Goal: Task Accomplishment & Management: Use online tool/utility

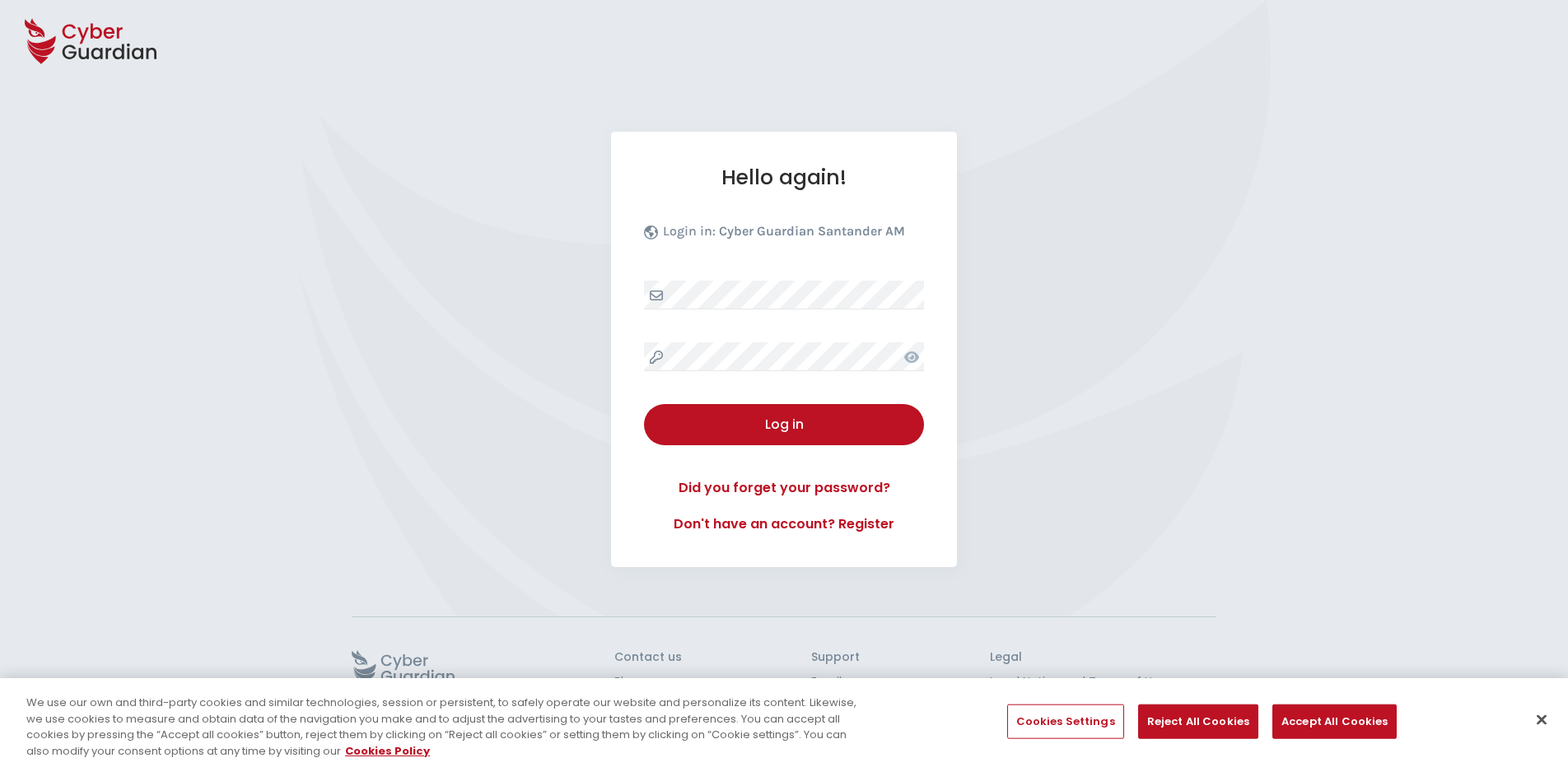
select select "English"
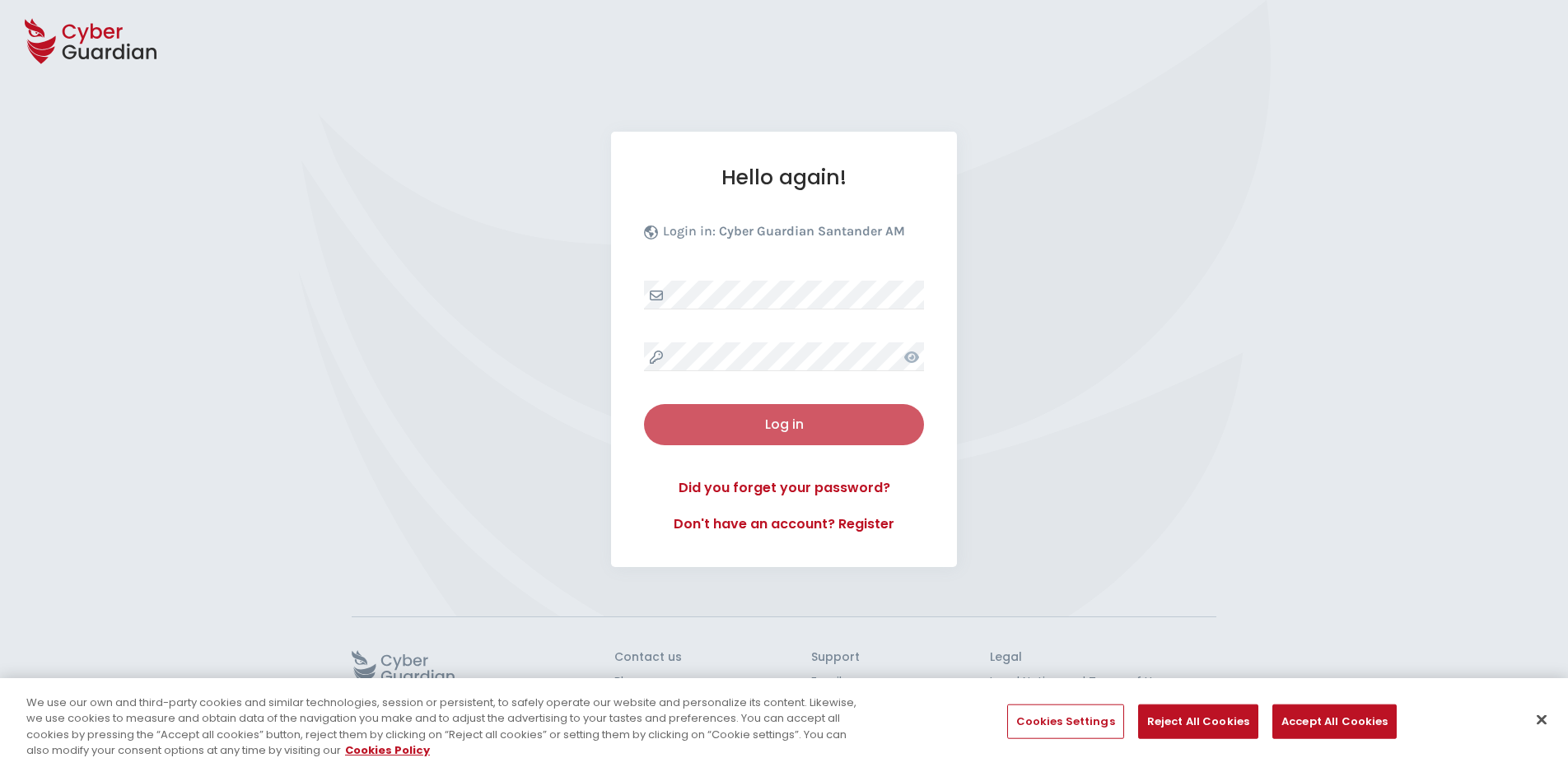
click at [769, 418] on div "Log in" at bounding box center [783, 424] width 255 height 20
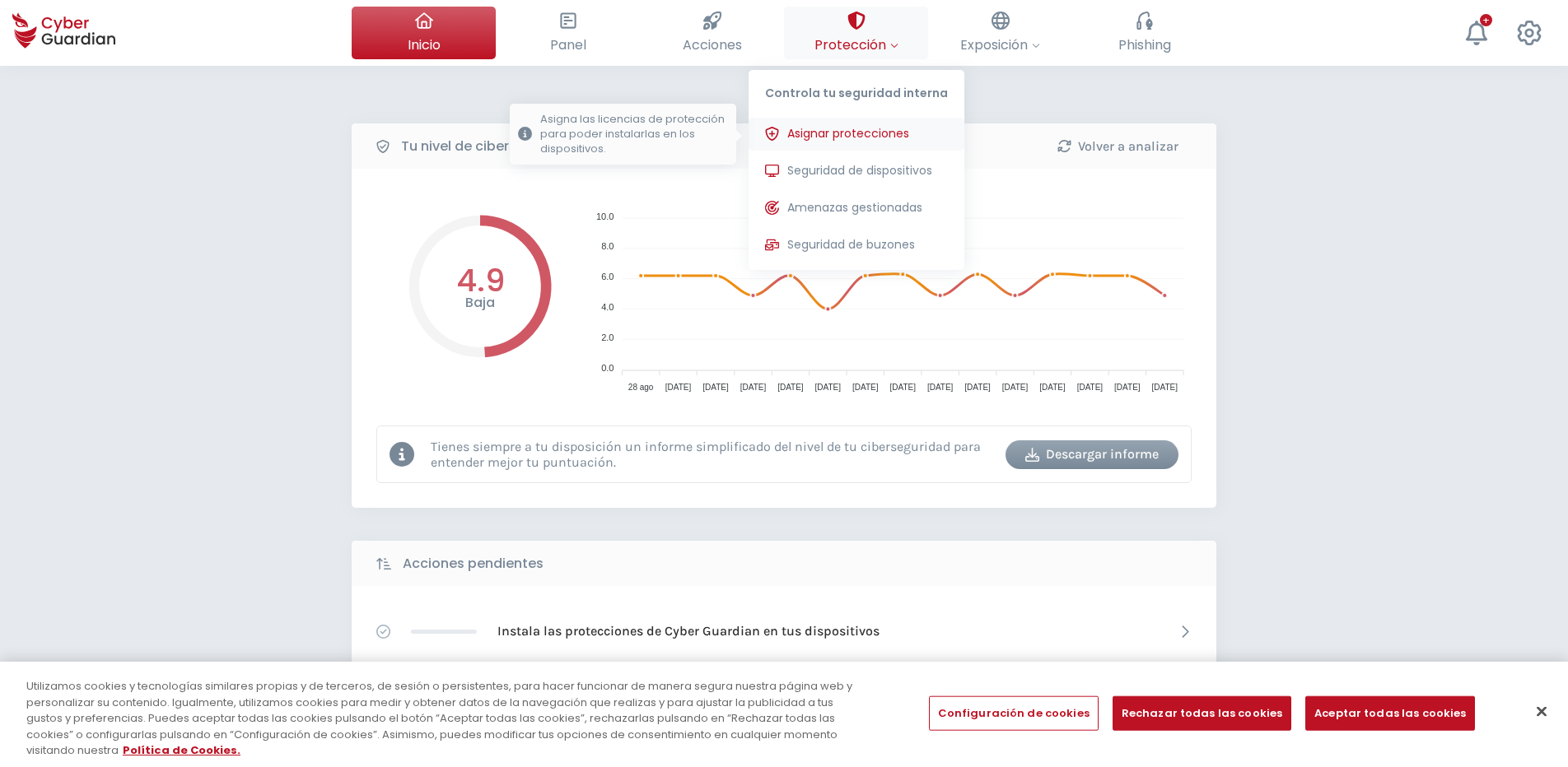
click at [891, 143] on button "Asignar protecciones Asigna las licencias de protección para poder instalarlas …" at bounding box center [856, 134] width 216 height 32
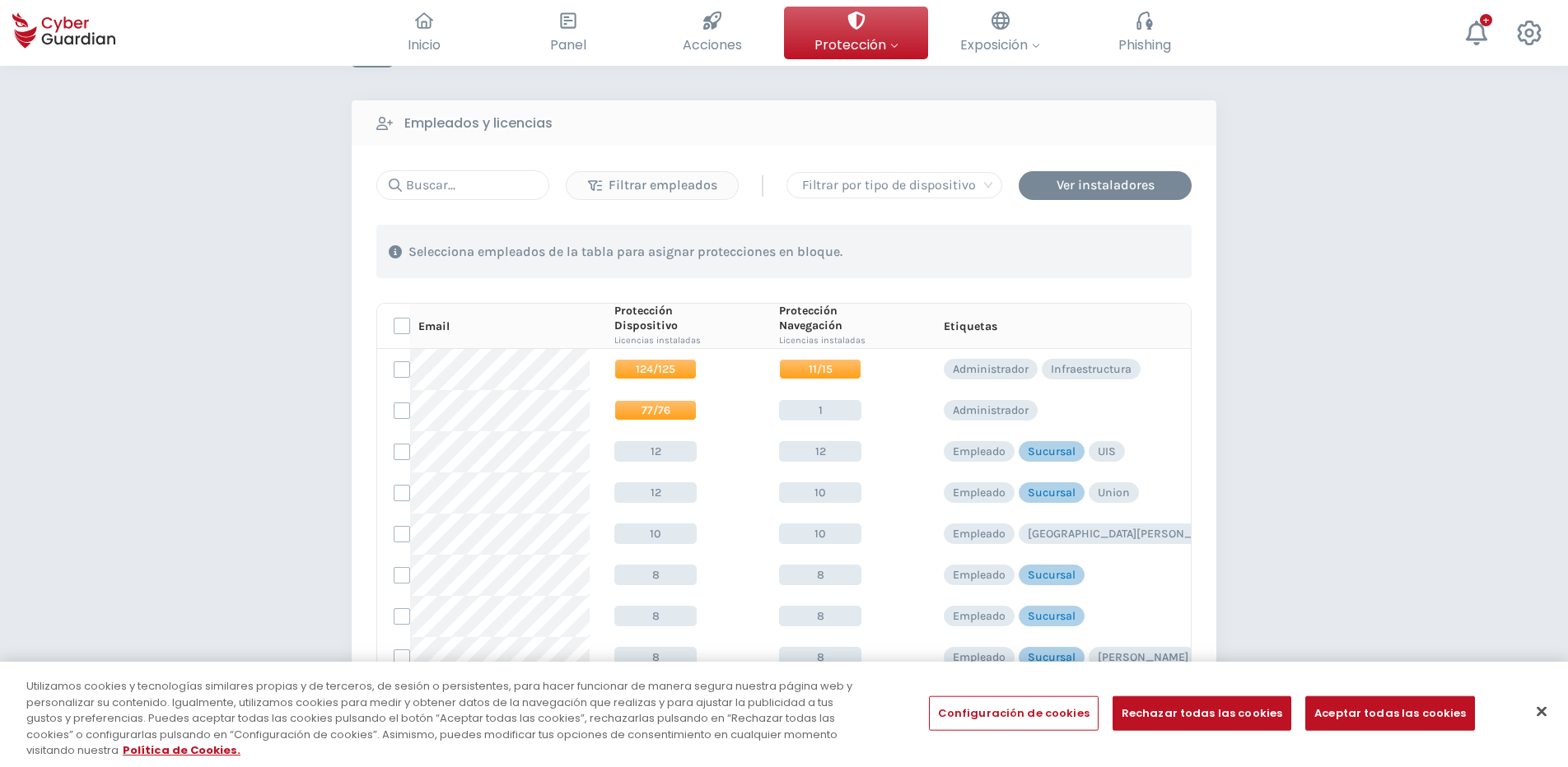
scroll to position [96, 0]
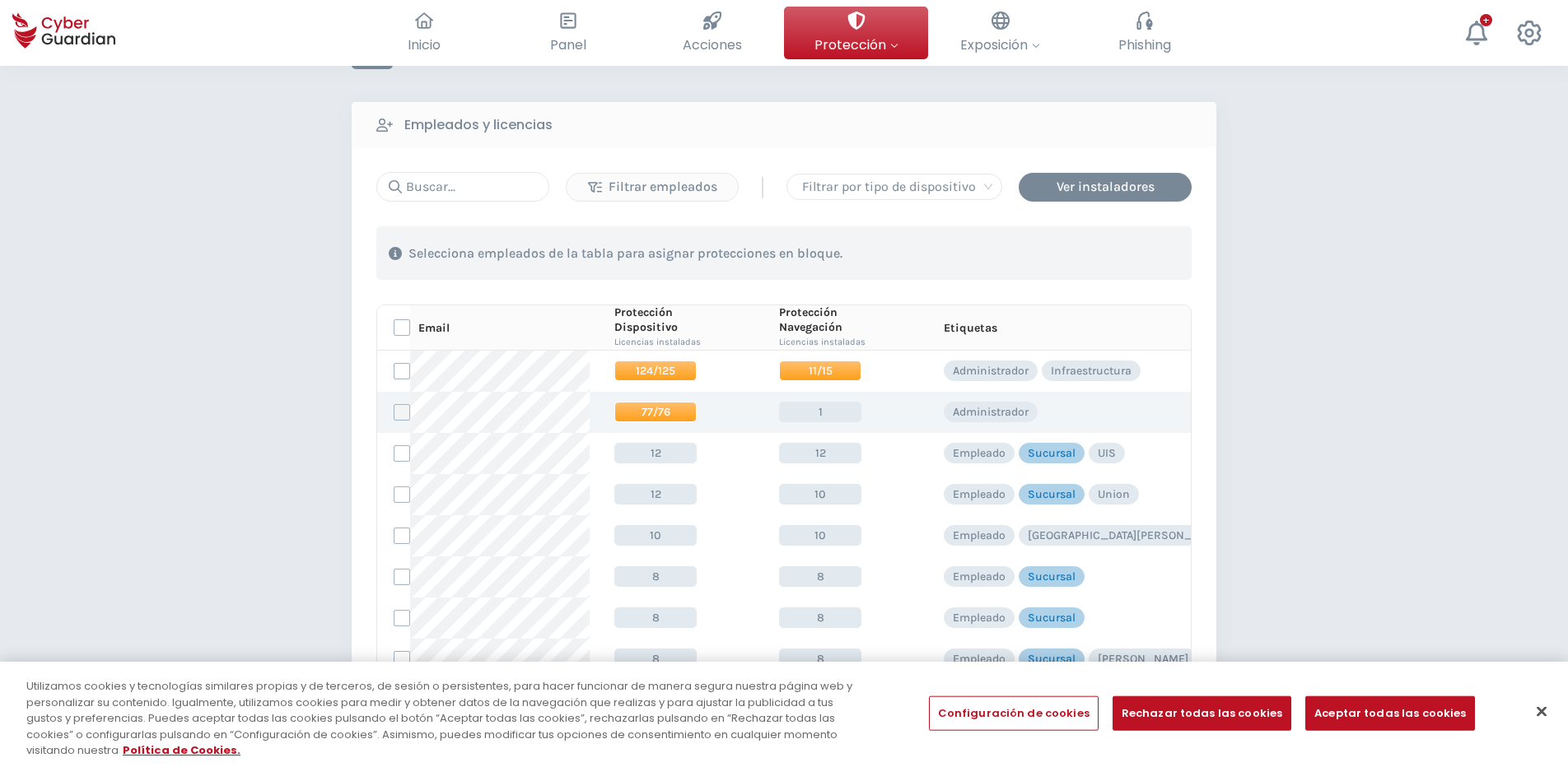
click at [400, 412] on label at bounding box center [402, 413] width 17 height 17
click at [395, 412] on input "checkbox" at bounding box center [395, 412] width 0 height 15
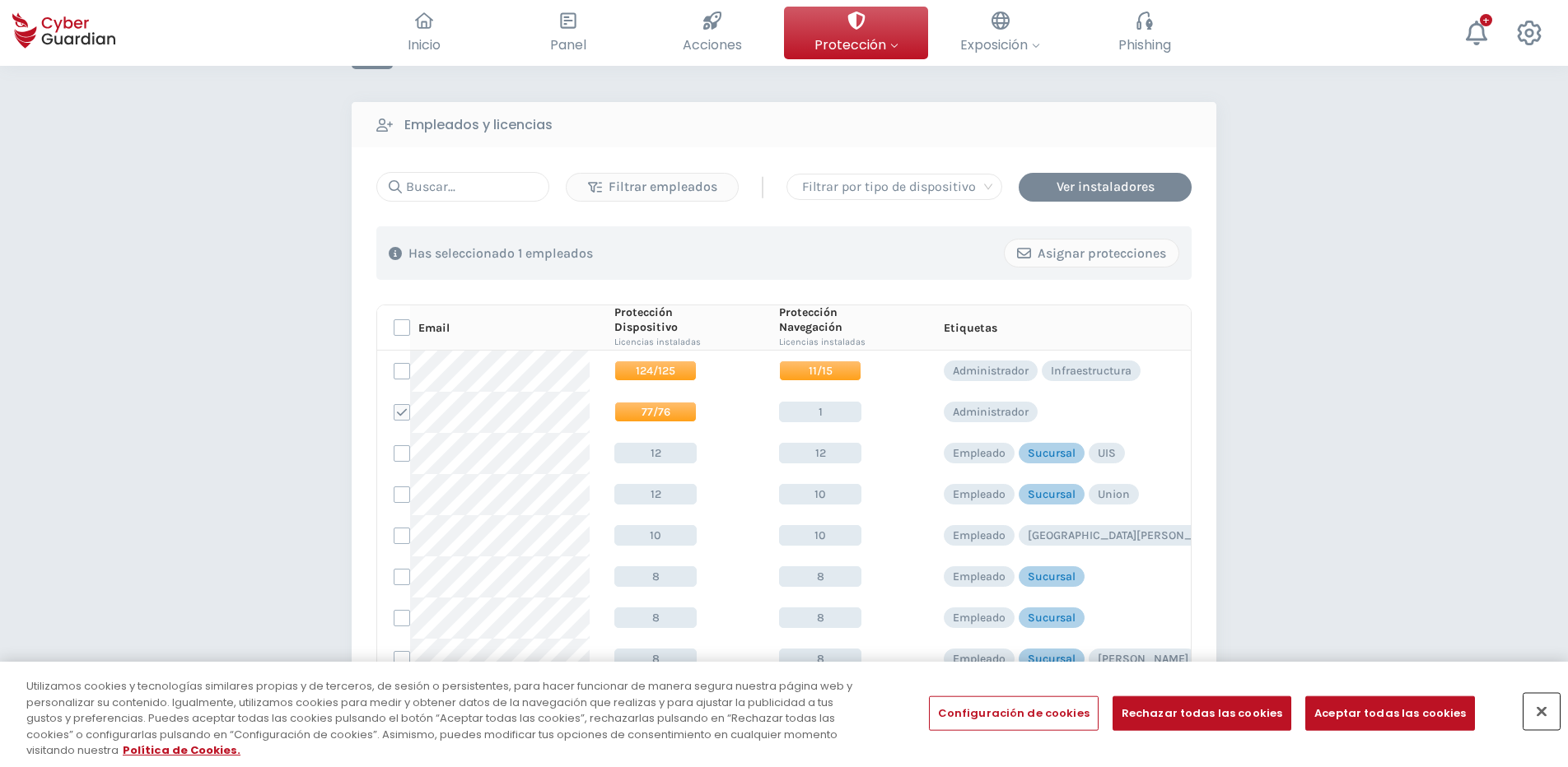
click at [1539, 712] on button "Cerrar" at bounding box center [1541, 712] width 36 height 36
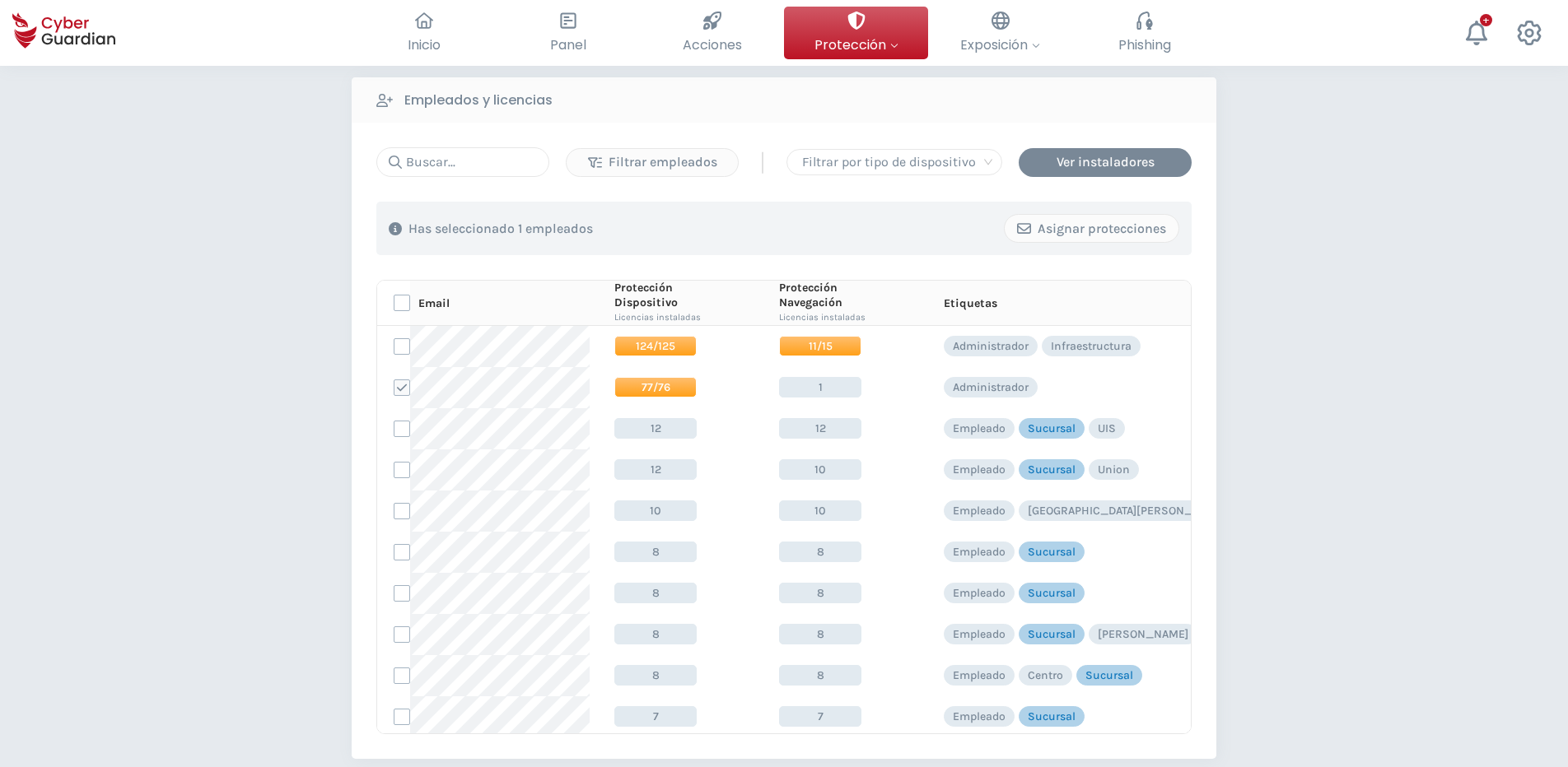
scroll to position [121, 0]
click at [1048, 237] on div "Asignar protecciones" at bounding box center [1091, 228] width 149 height 20
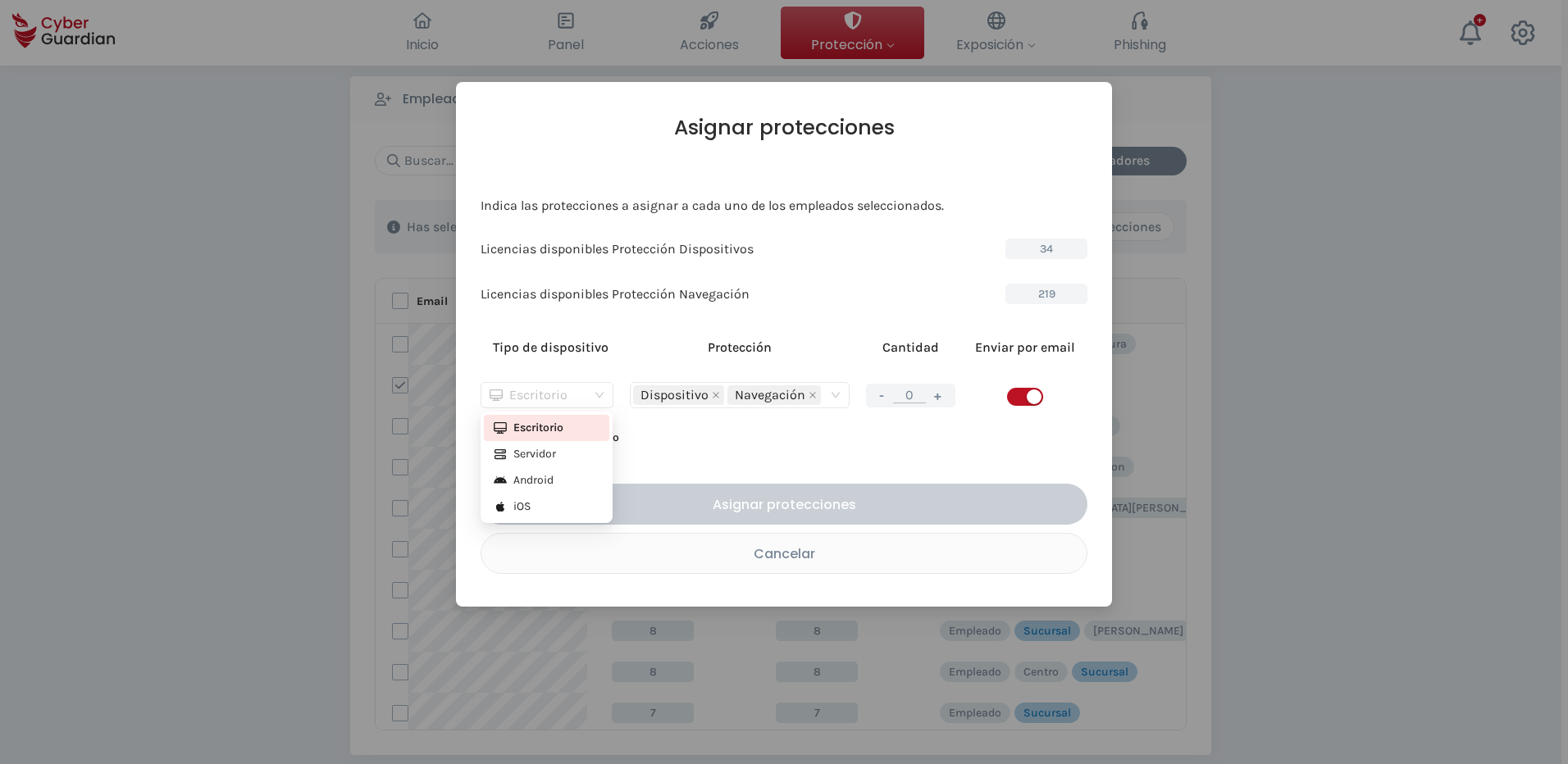
click at [601, 394] on span "Escritorio" at bounding box center [546, 395] width 115 height 25
click at [556, 453] on div "Servidor" at bounding box center [546, 454] width 106 height 18
click at [1021, 400] on span "button" at bounding box center [1025, 397] width 36 height 18
click at [938, 393] on button "+" at bounding box center [938, 395] width 20 height 21
type input "1"
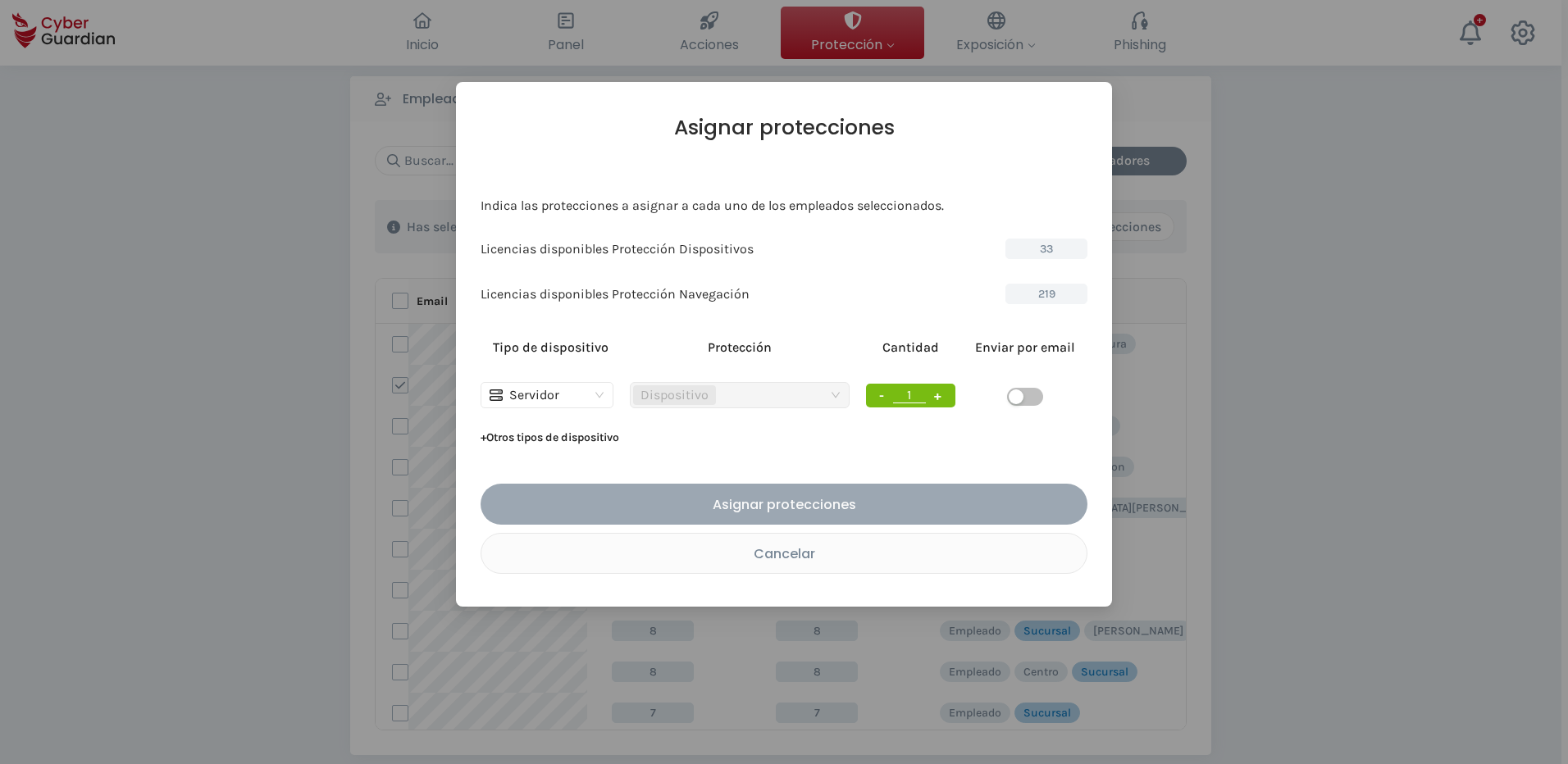
click at [656, 510] on div "Asignar protecciones" at bounding box center [784, 504] width 582 height 21
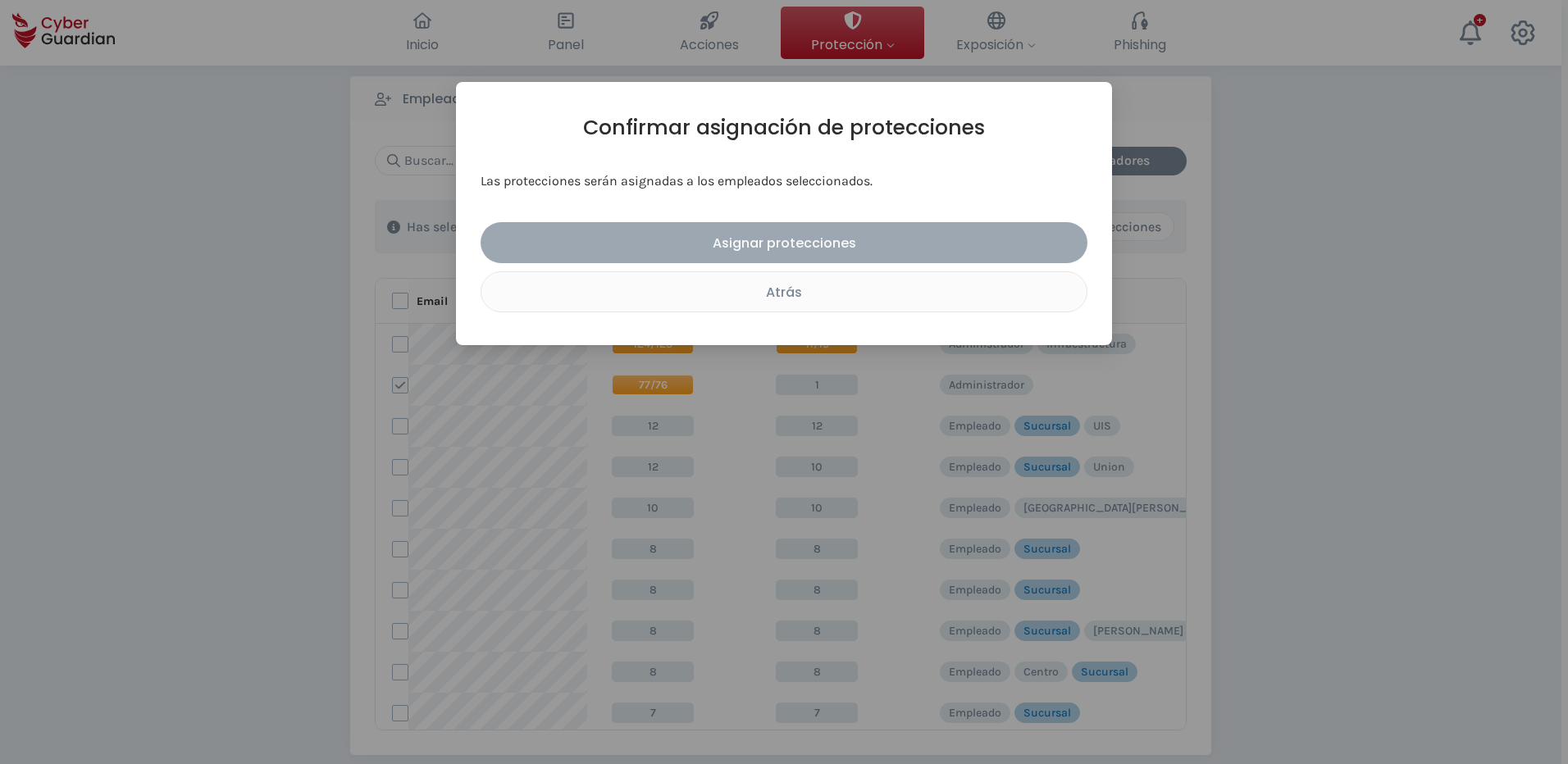
click at [700, 245] on div "Asignar protecciones" at bounding box center [784, 242] width 582 height 21
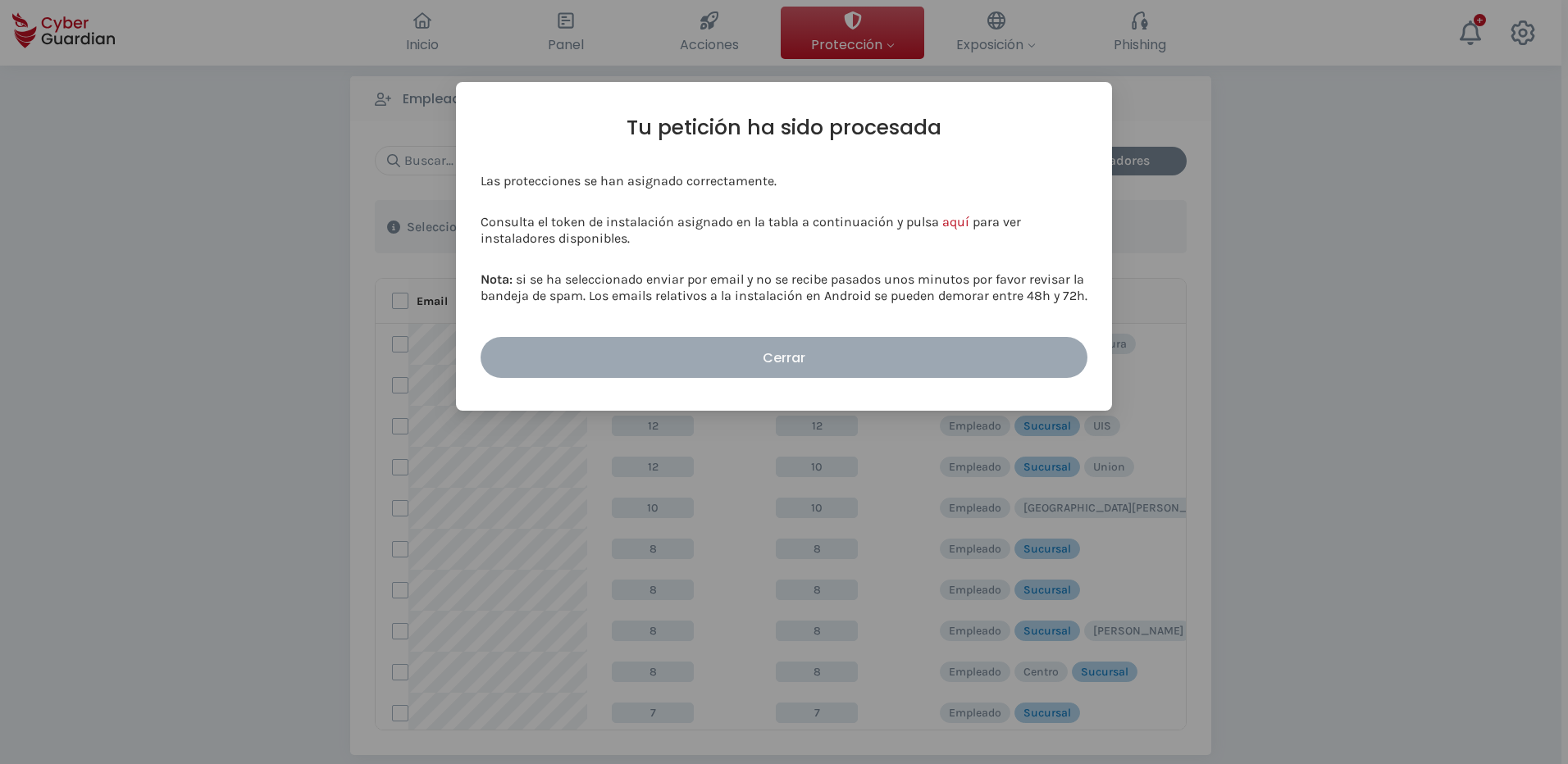
click at [654, 350] on div "Cerrar" at bounding box center [784, 358] width 582 height 21
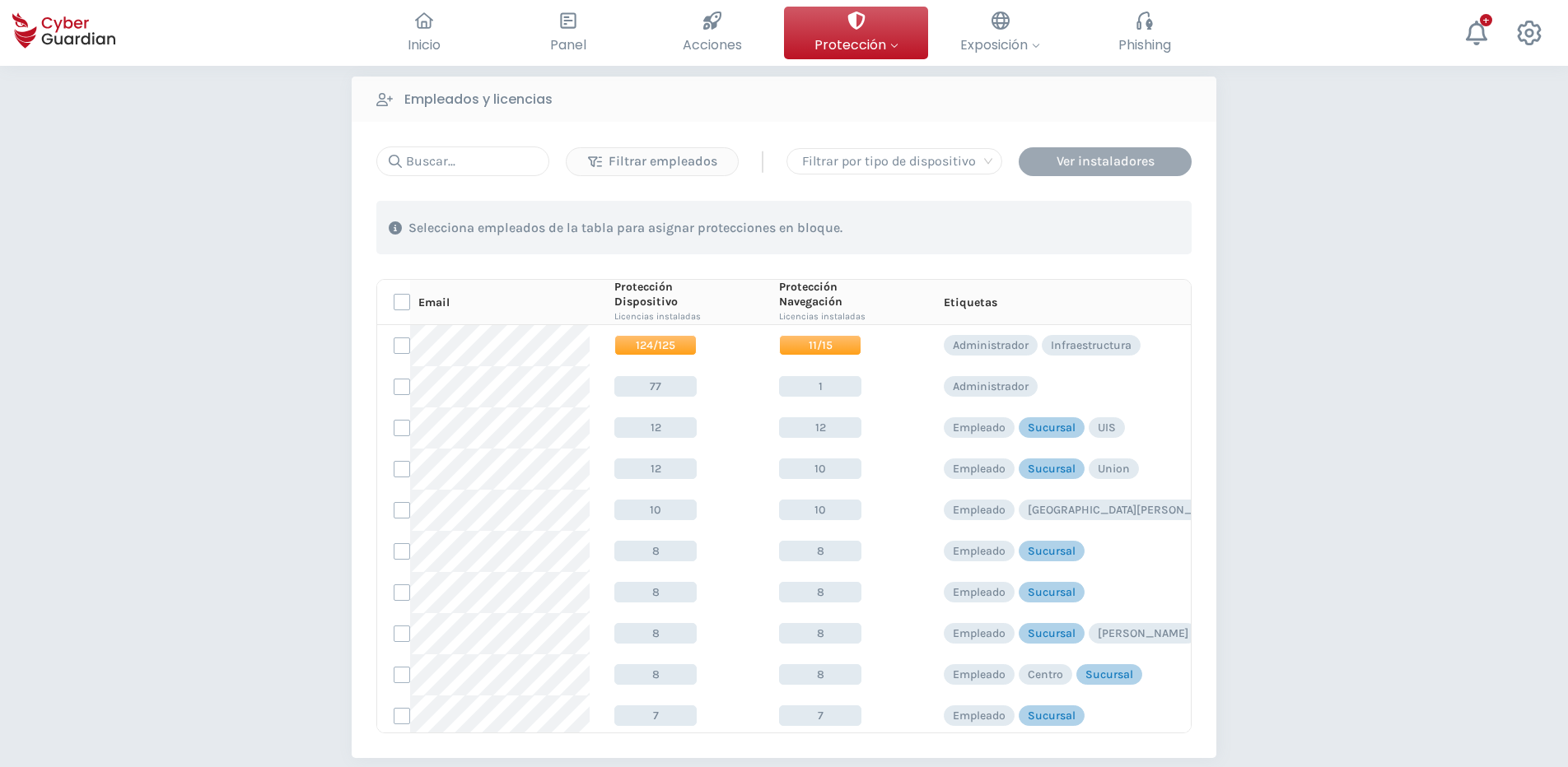
click at [1106, 163] on div "Ver instaladores" at bounding box center [1105, 161] width 149 height 20
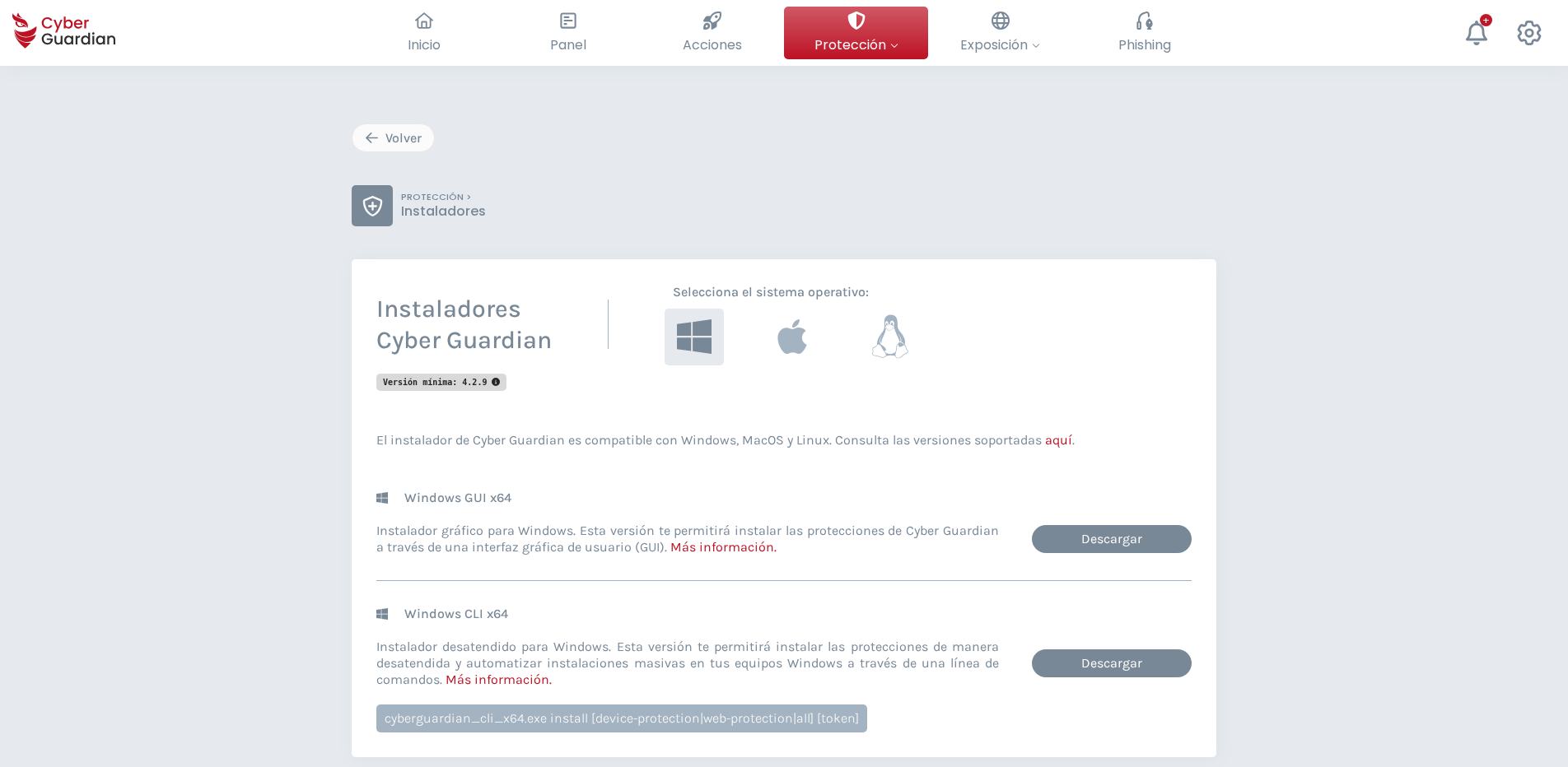
click at [902, 335] on icon at bounding box center [890, 337] width 36 height 43
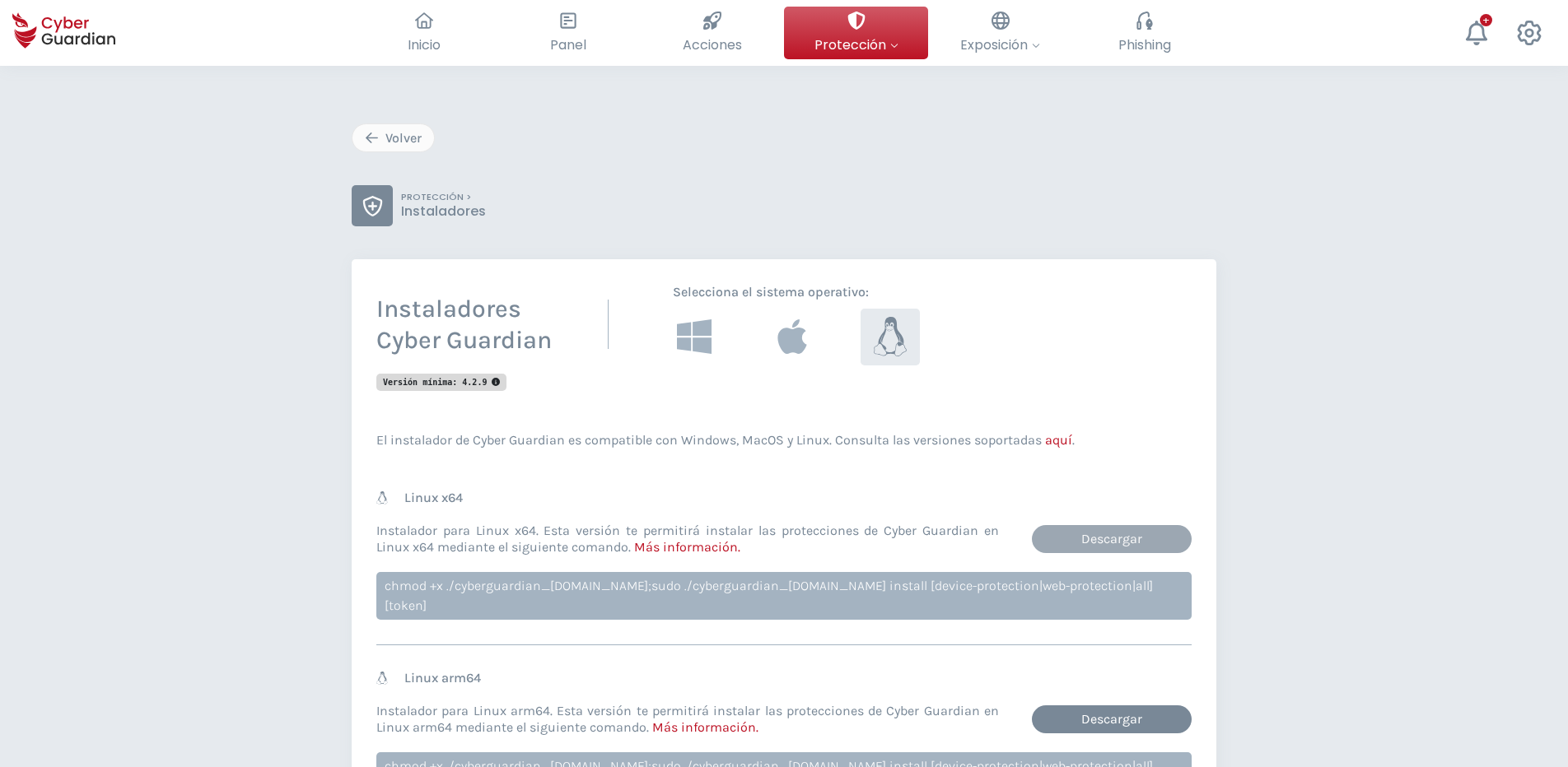
click at [1146, 543] on link "Descargar" at bounding box center [1112, 540] width 160 height 28
click at [63, 504] on div "Volver PROTECCIÓN > Instaladores Instaladores Cyber Guardian Selecciona el sist…" at bounding box center [784, 574] width 1568 height 1017
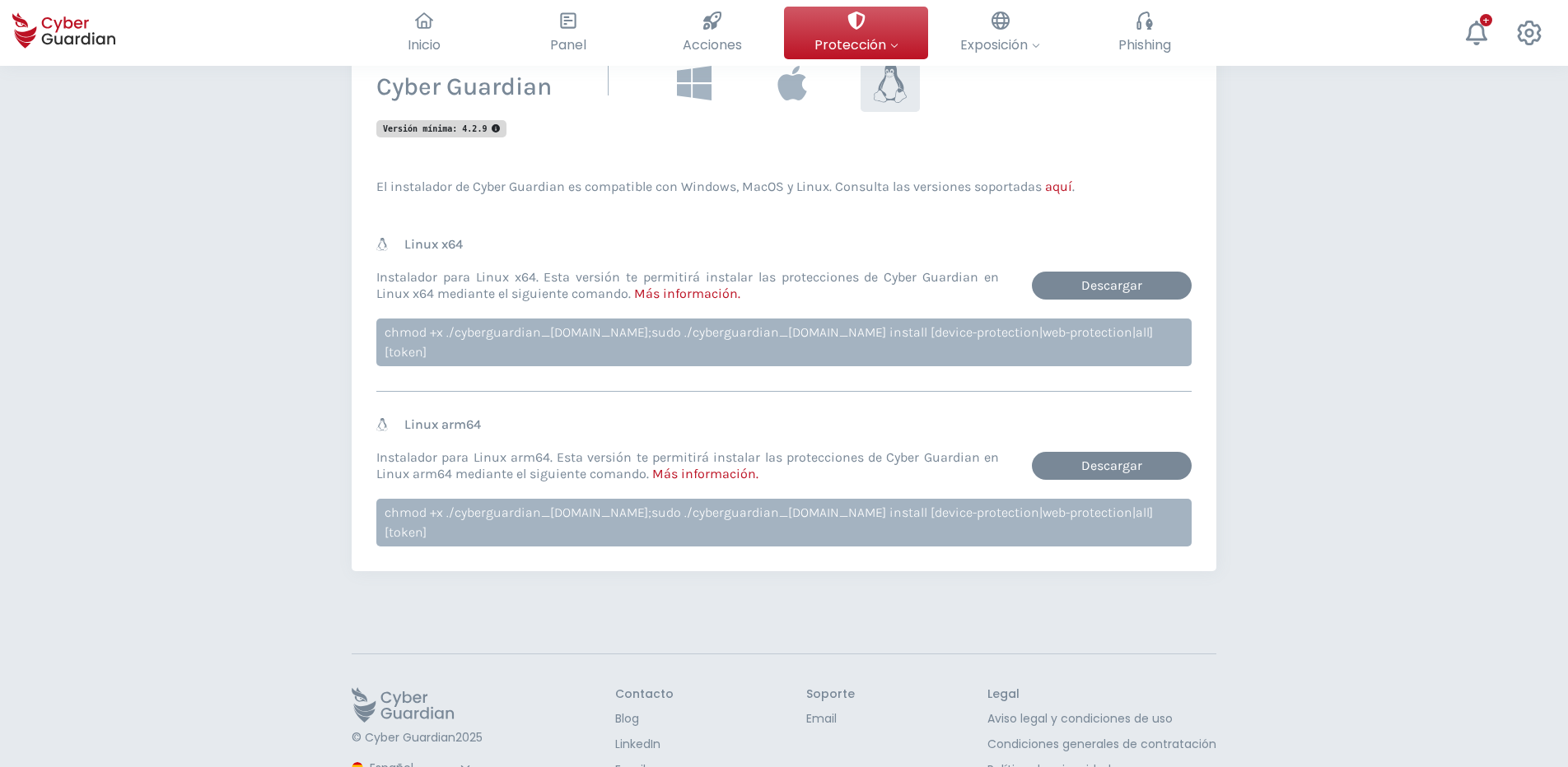
scroll to position [253, 0]
click at [706, 295] on link "Más información ." at bounding box center [687, 294] width 106 height 16
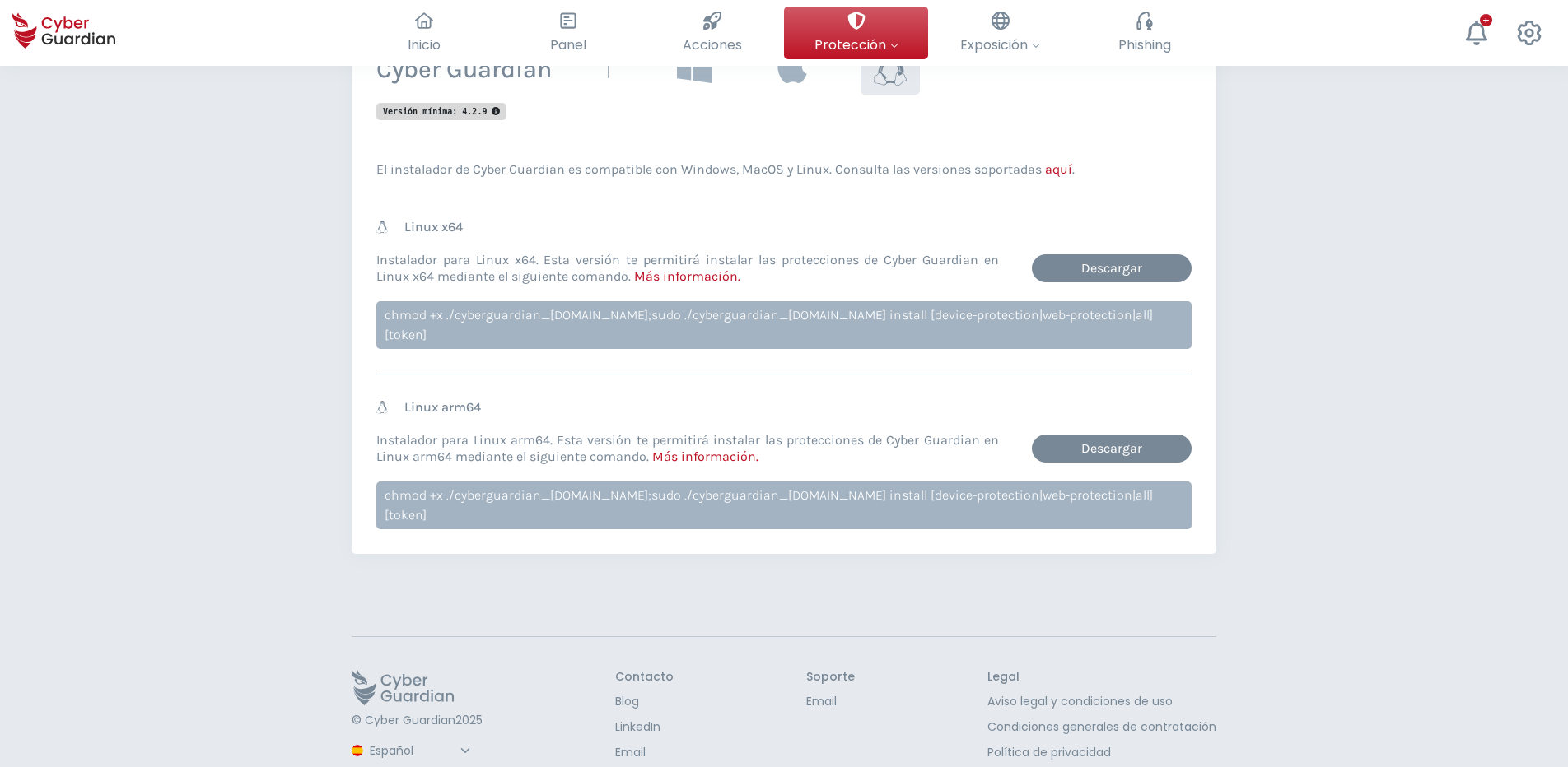
scroll to position [0, 0]
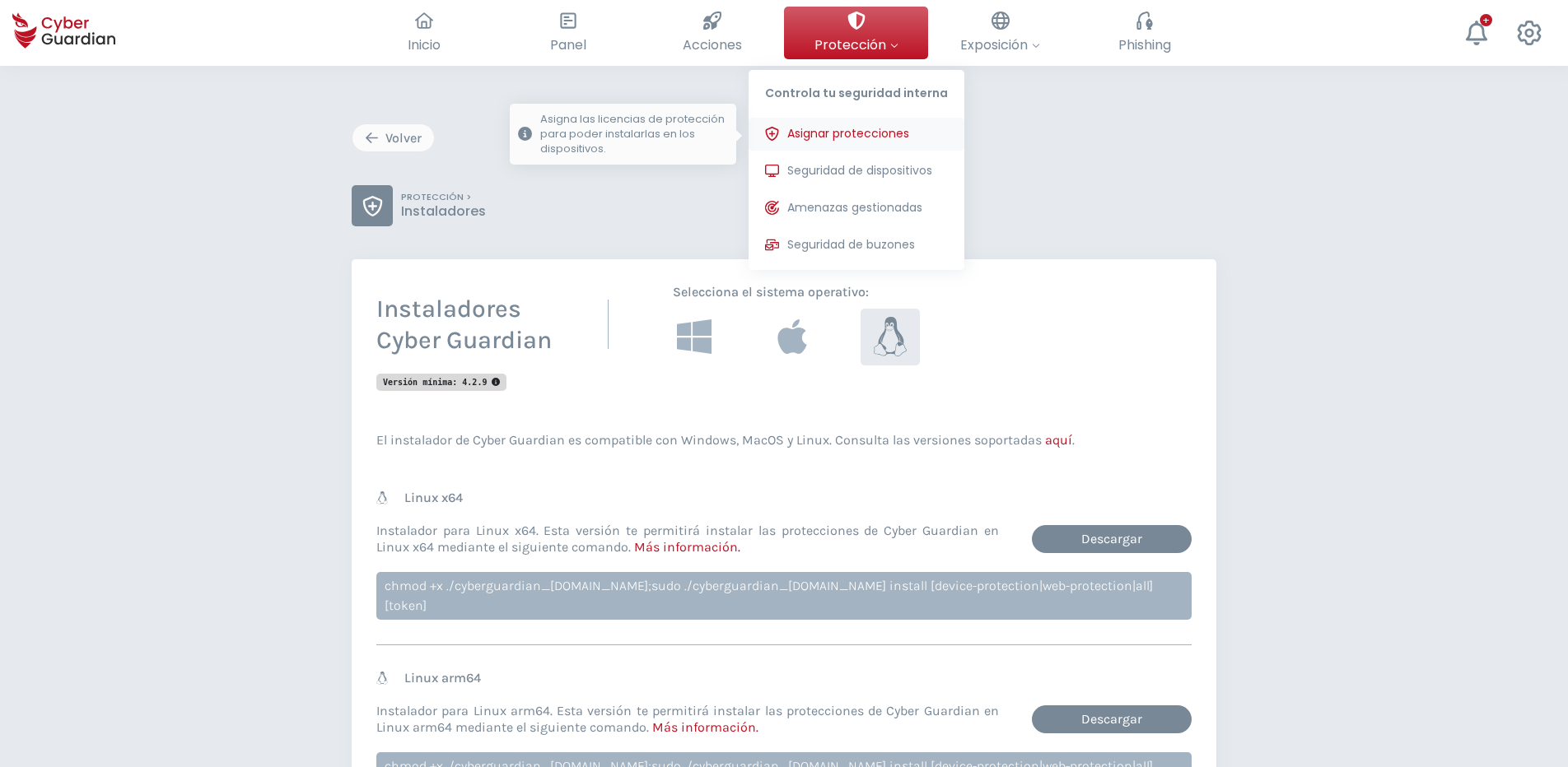
click at [854, 132] on span "Asignar protecciones" at bounding box center [848, 134] width 122 height 18
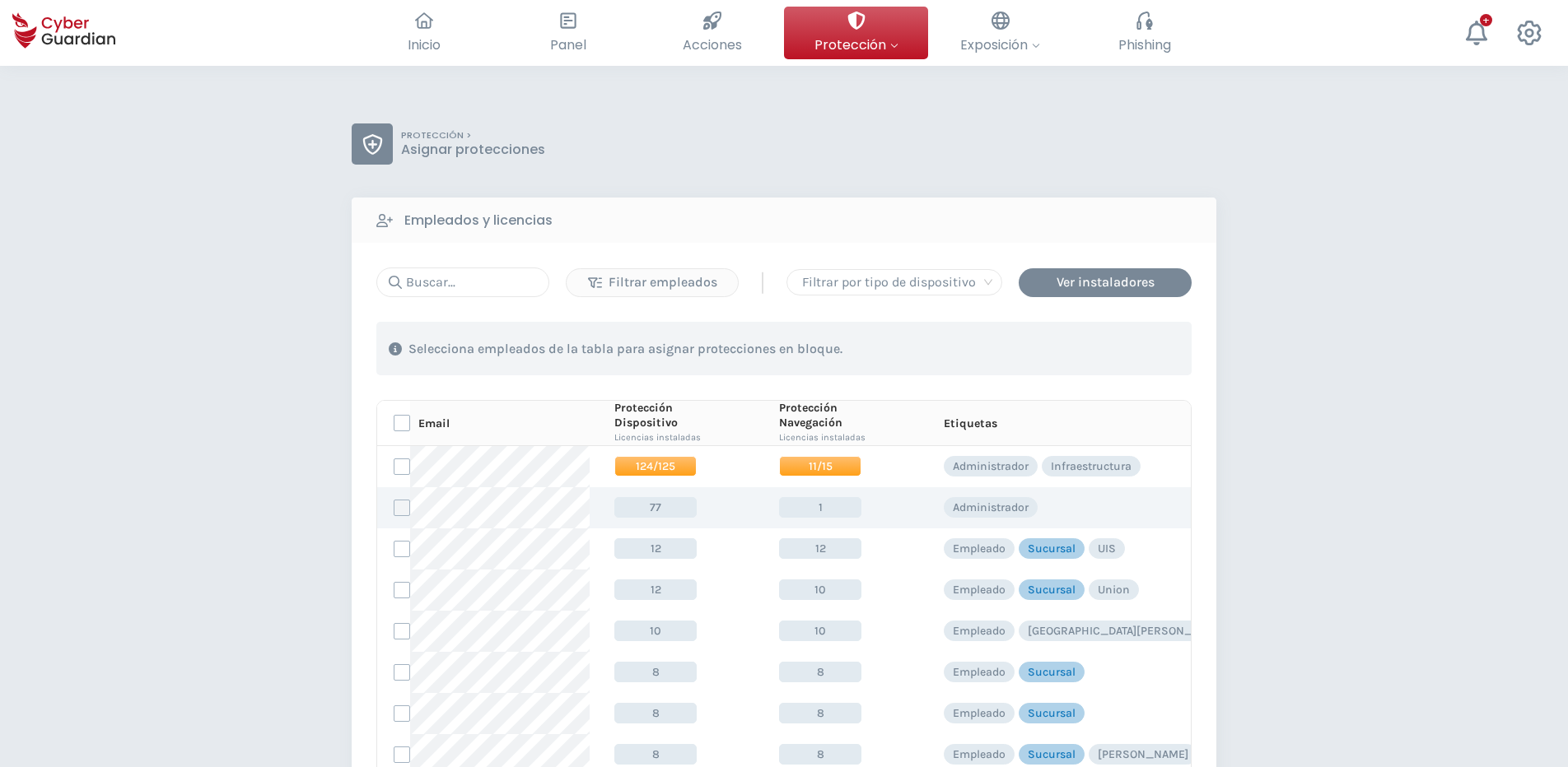
click at [405, 508] on label at bounding box center [402, 508] width 17 height 17
click at [395, 508] on input "checkbox" at bounding box center [395, 507] width 0 height 15
click at [1096, 356] on div "Asignar protecciones" at bounding box center [1091, 350] width 149 height 20
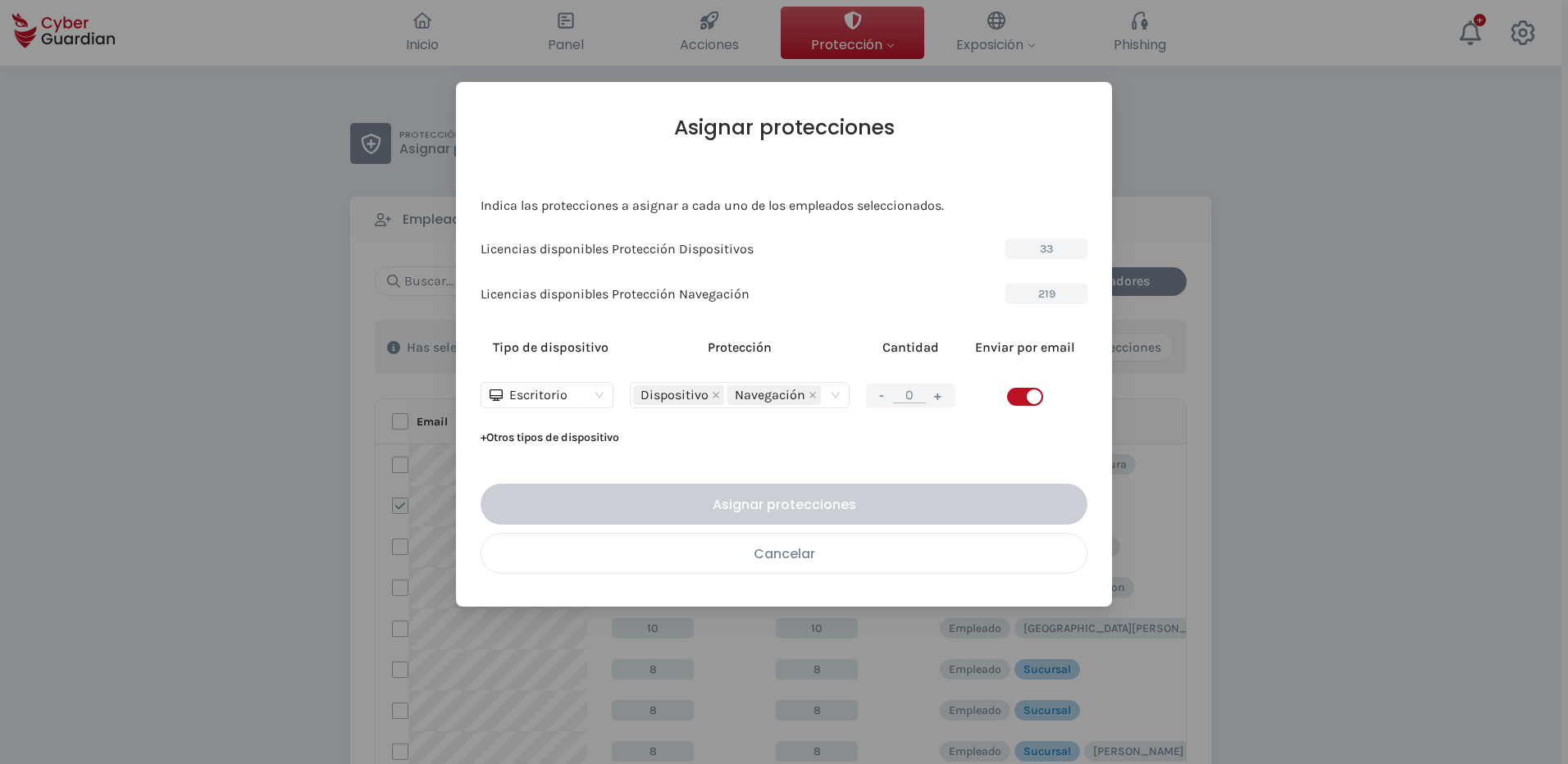
click at [710, 569] on button "Cancelar" at bounding box center [784, 554] width 607 height 41
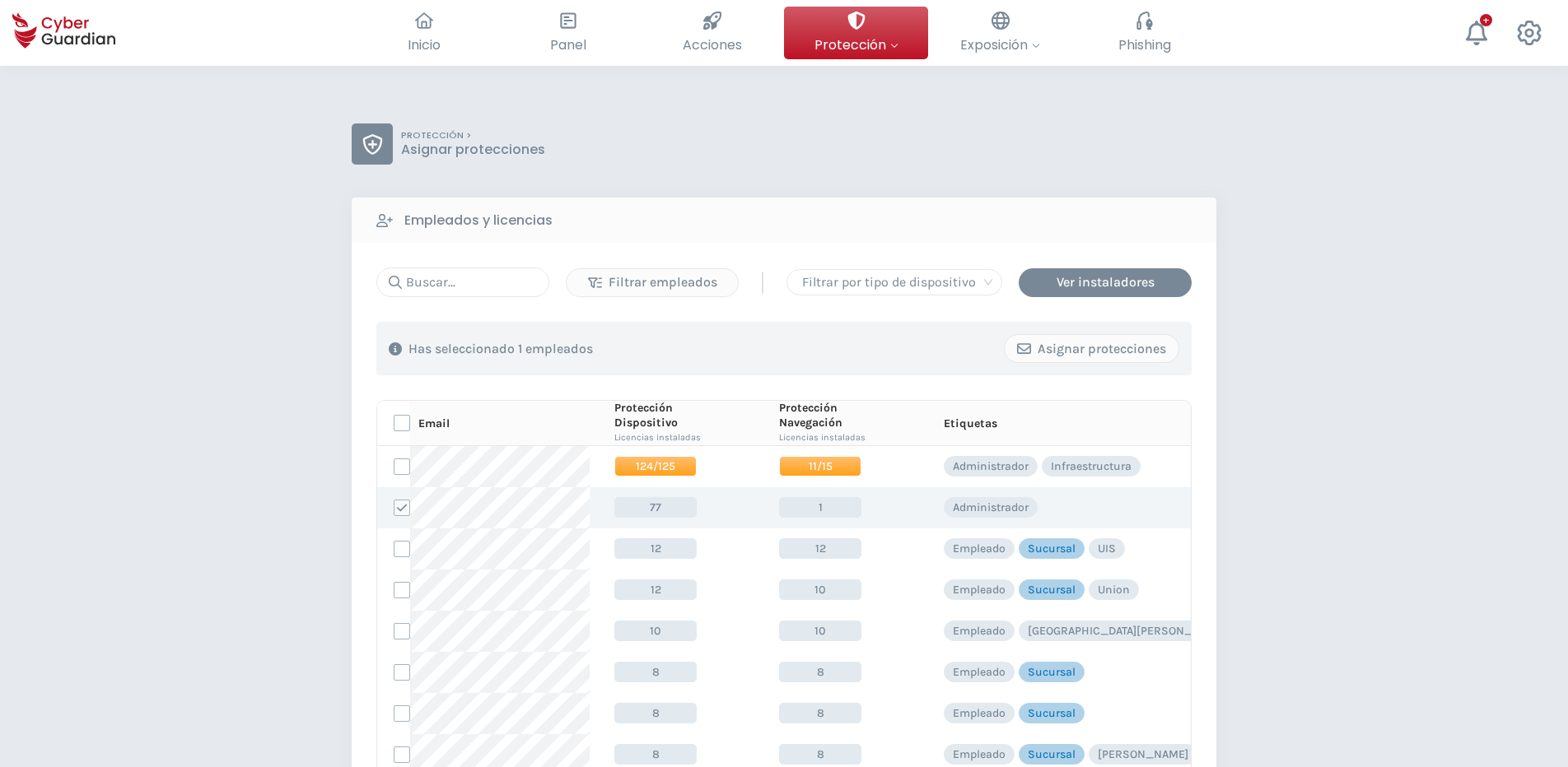
click at [807, 515] on span "1" at bounding box center [820, 507] width 83 height 21
drag, startPoint x: 807, startPoint y: 515, endPoint x: 967, endPoint y: 516, distance: 160.0
click at [967, 515] on p "Administrador" at bounding box center [991, 507] width 76 height 15
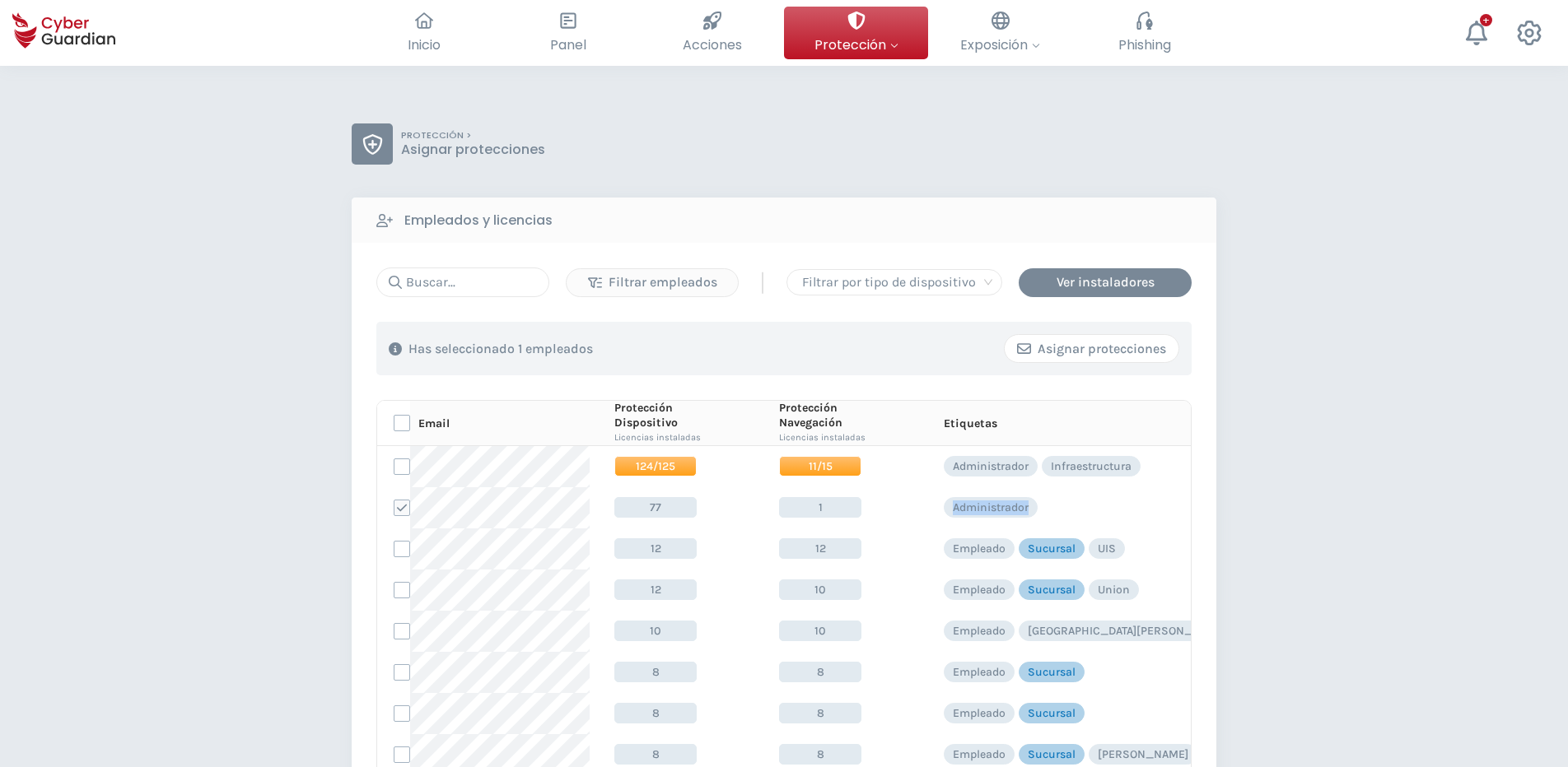
click at [1073, 354] on div "Asignar protecciones" at bounding box center [1091, 350] width 149 height 20
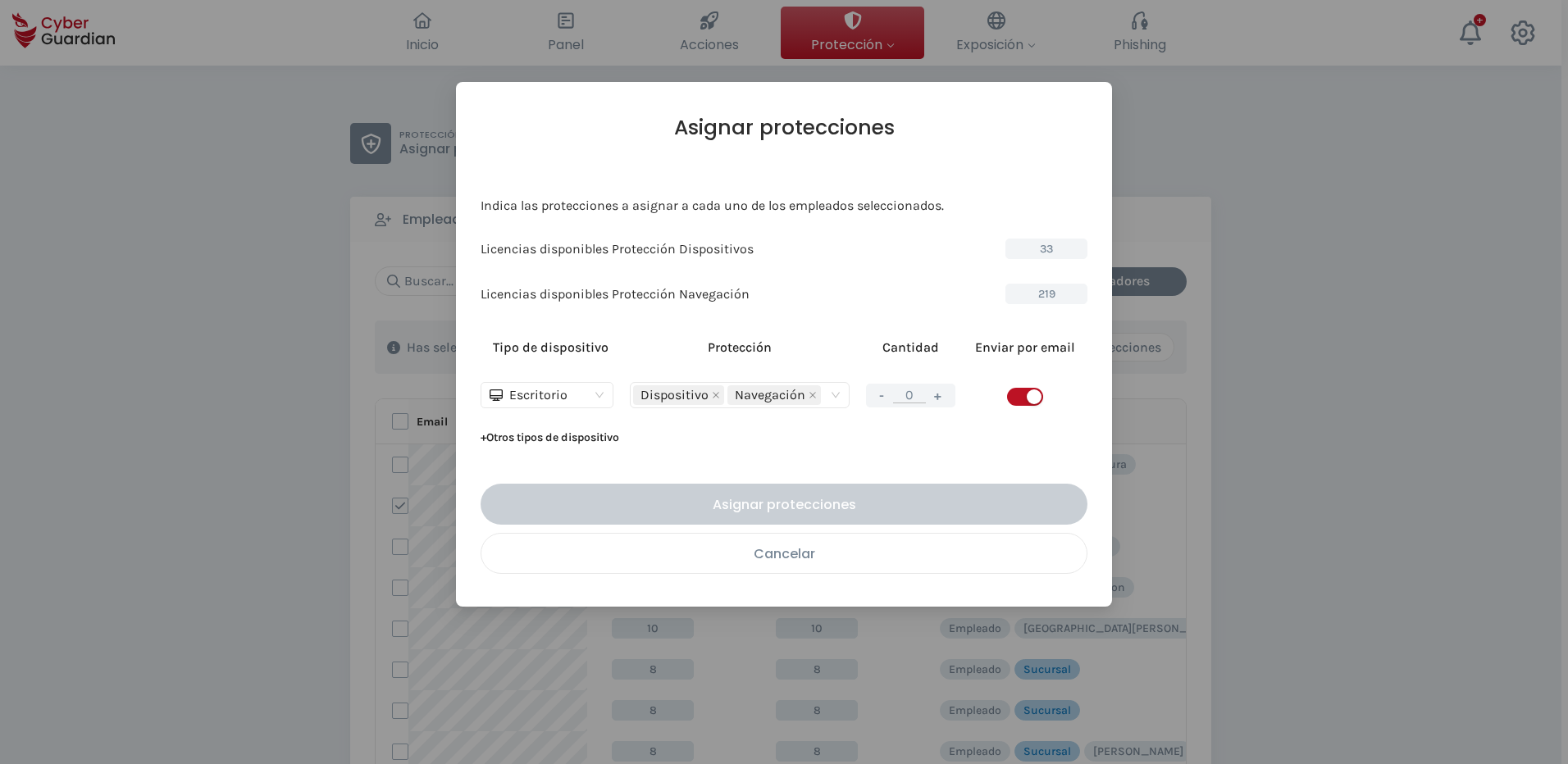
click at [784, 571] on button "Cancelar" at bounding box center [784, 554] width 607 height 41
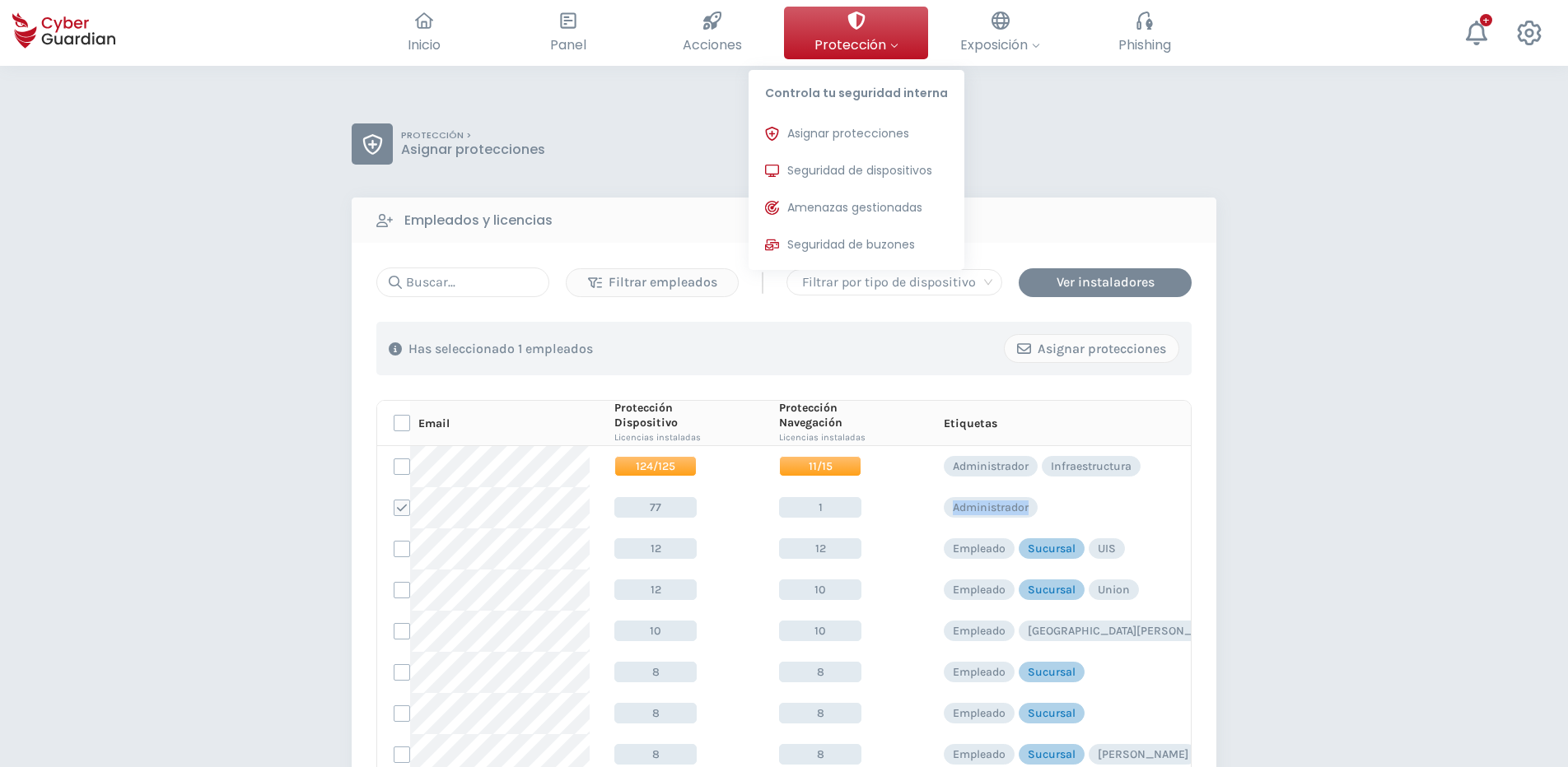
click at [871, 45] on span "Protección" at bounding box center [856, 44] width 84 height 21
click at [863, 158] on button "Seguridad de dispositivos Protecciones instaladas en los dispositivos de tu org…" at bounding box center [856, 170] width 216 height 32
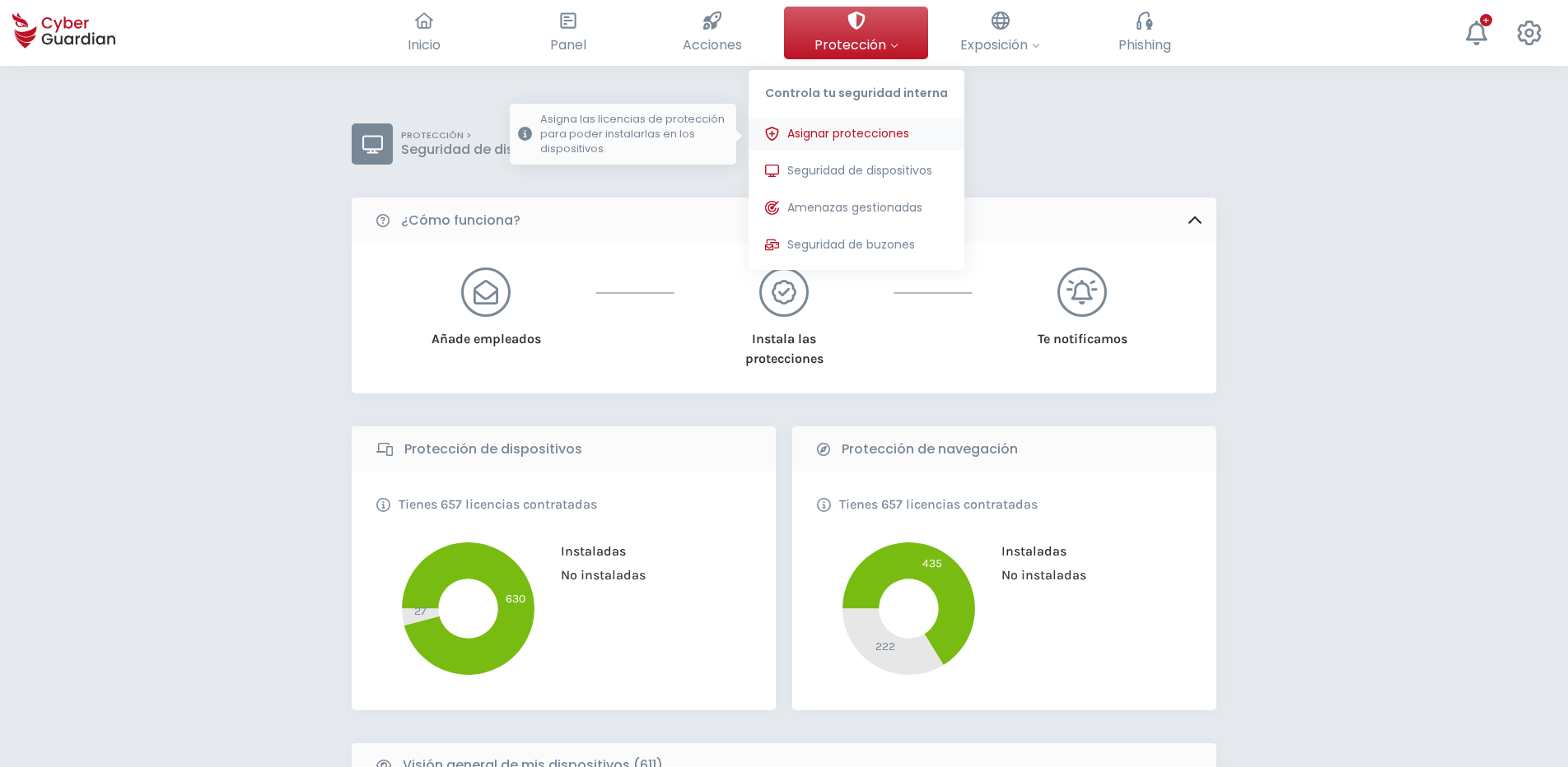
click at [851, 137] on span "Asignar protecciones" at bounding box center [848, 134] width 122 height 18
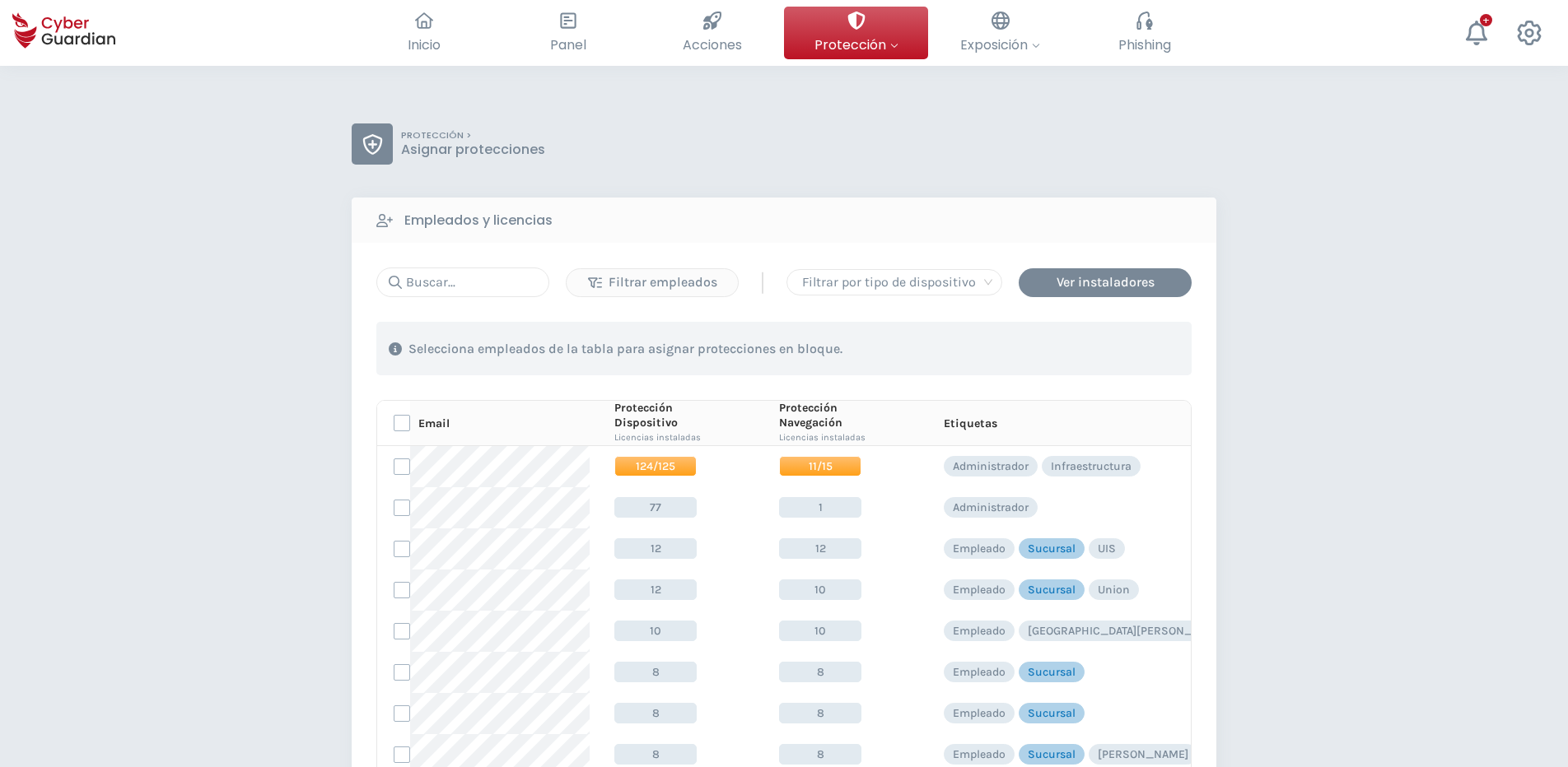
click at [214, 394] on div "PROTECCIÓN > Asignar protecciones Empleados y licencias Filtrar empleados | Fil…" at bounding box center [784, 649] width 1568 height 1166
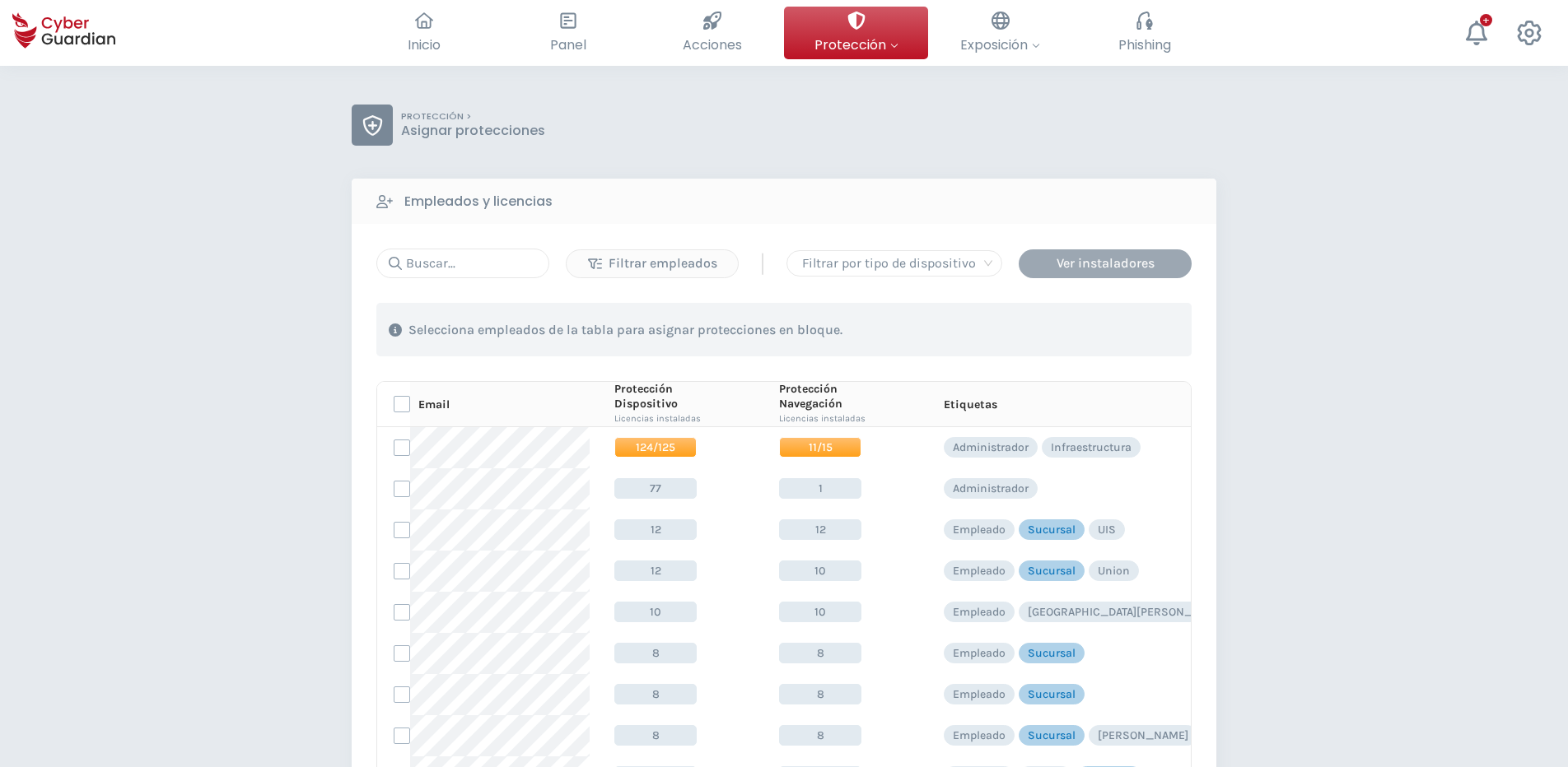
click at [1036, 267] on div "Ver instaladores" at bounding box center [1105, 264] width 149 height 20
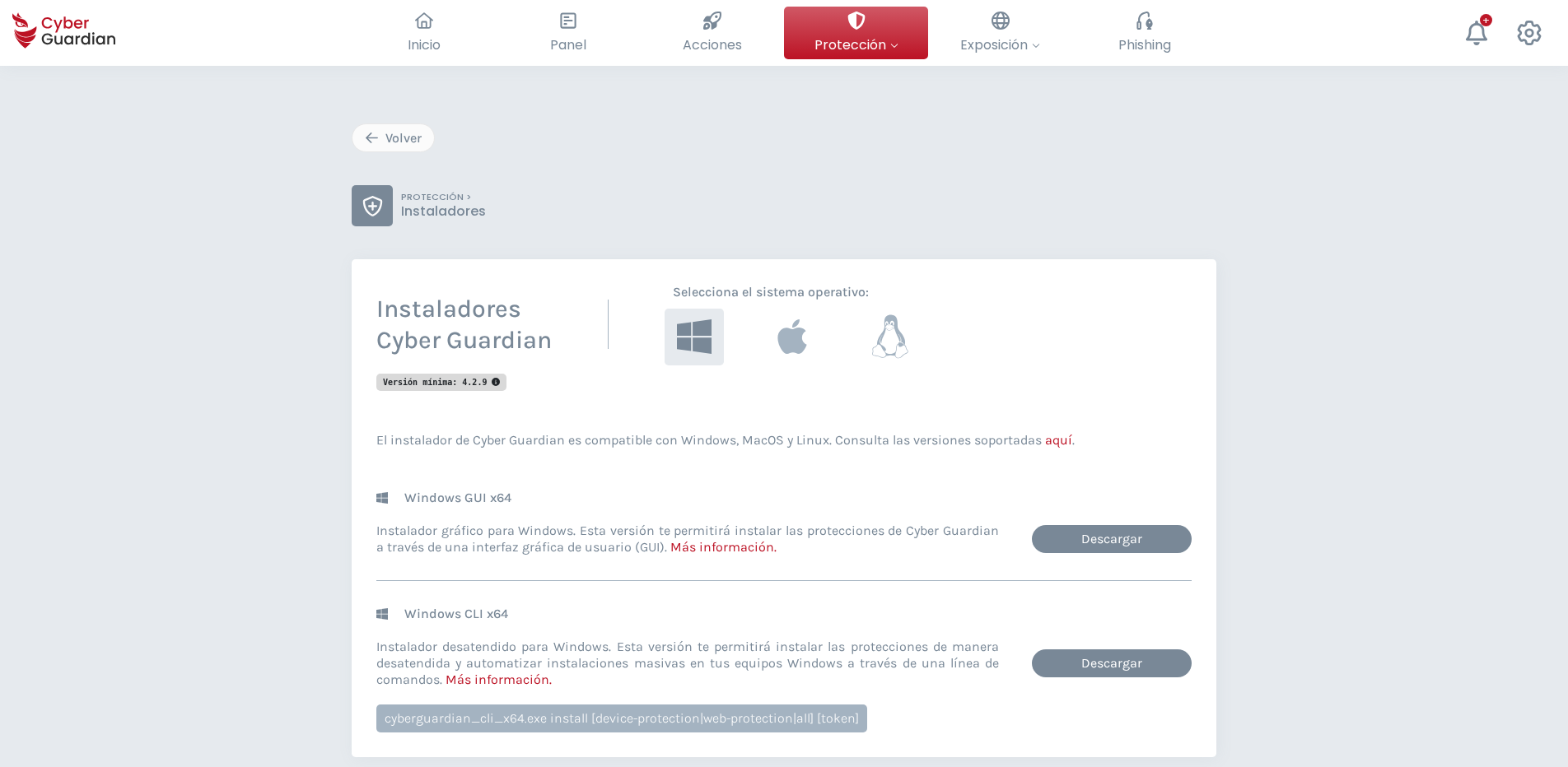
click at [892, 345] on icon at bounding box center [890, 337] width 37 height 43
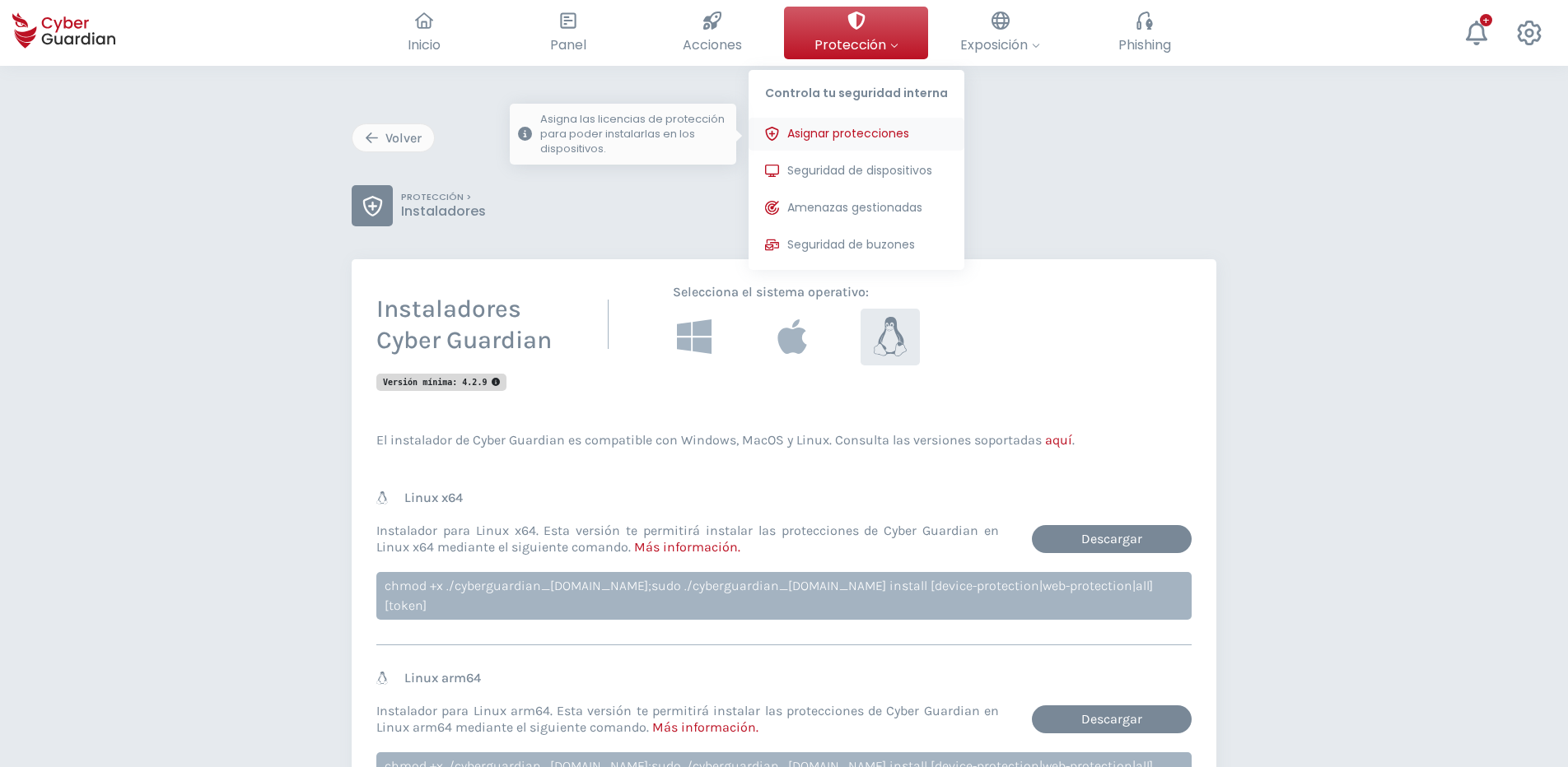
click at [847, 139] on span "Asignar protecciones" at bounding box center [848, 134] width 122 height 18
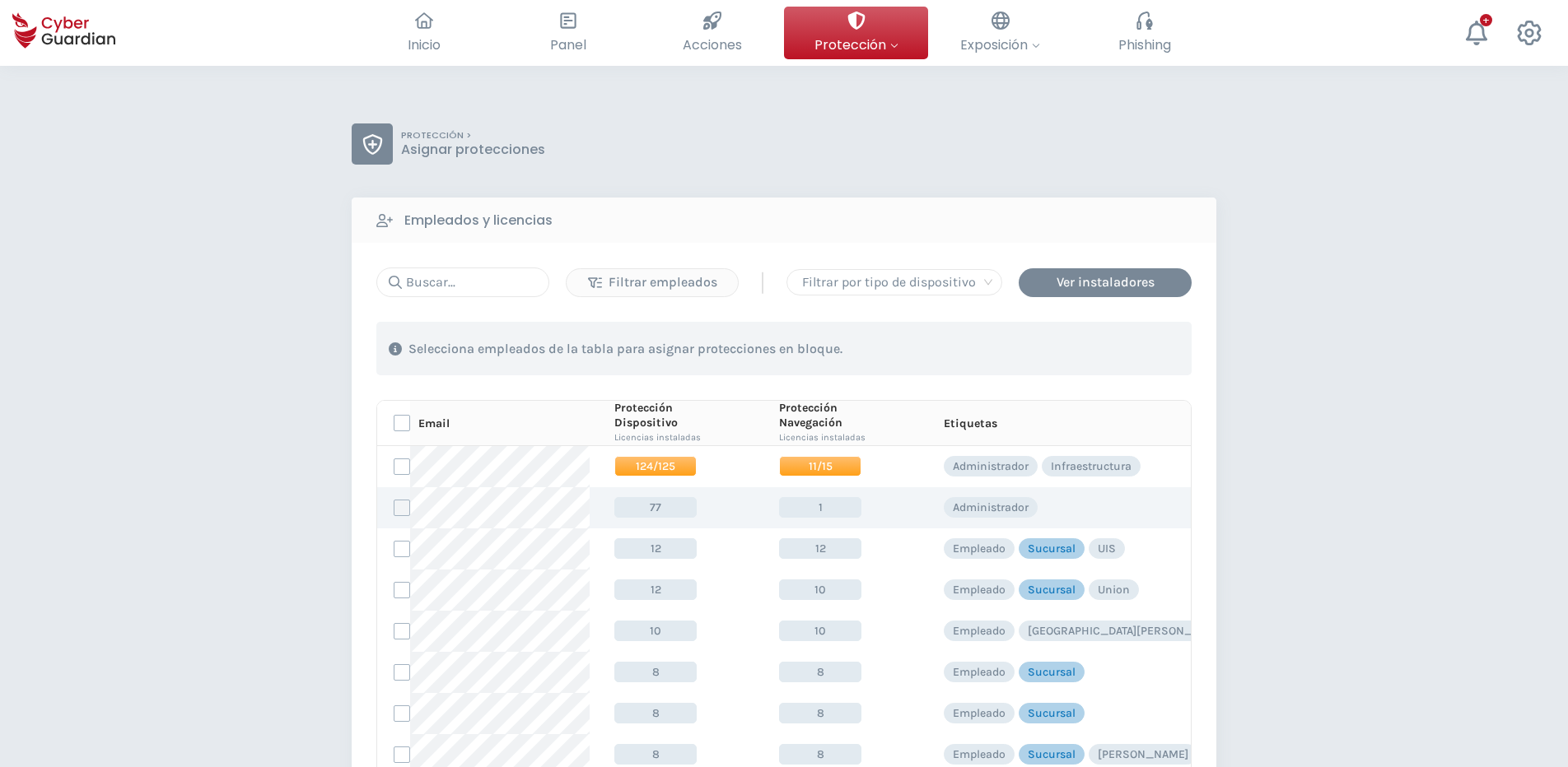
click at [400, 516] on label at bounding box center [402, 508] width 17 height 17
click at [395, 515] on input "checkbox" at bounding box center [395, 507] width 0 height 15
click at [1124, 346] on div "Asignar protecciones" at bounding box center [1091, 350] width 149 height 20
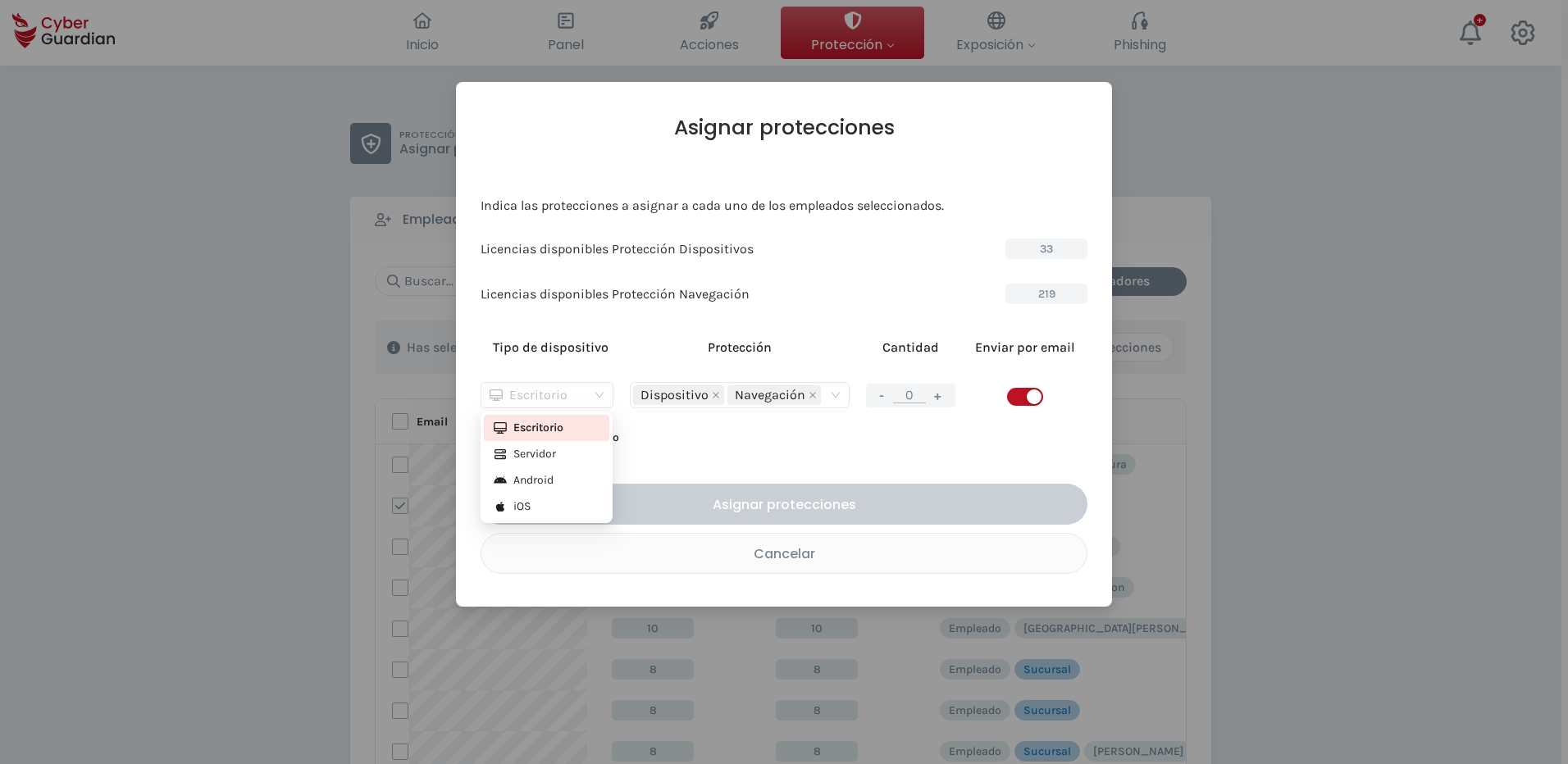
click at [604, 400] on div "Escritorio" at bounding box center [546, 395] width 132 height 26
click at [558, 448] on div "Servidor" at bounding box center [546, 454] width 106 height 18
click at [943, 394] on button "+" at bounding box center [938, 395] width 20 height 21
type input "1"
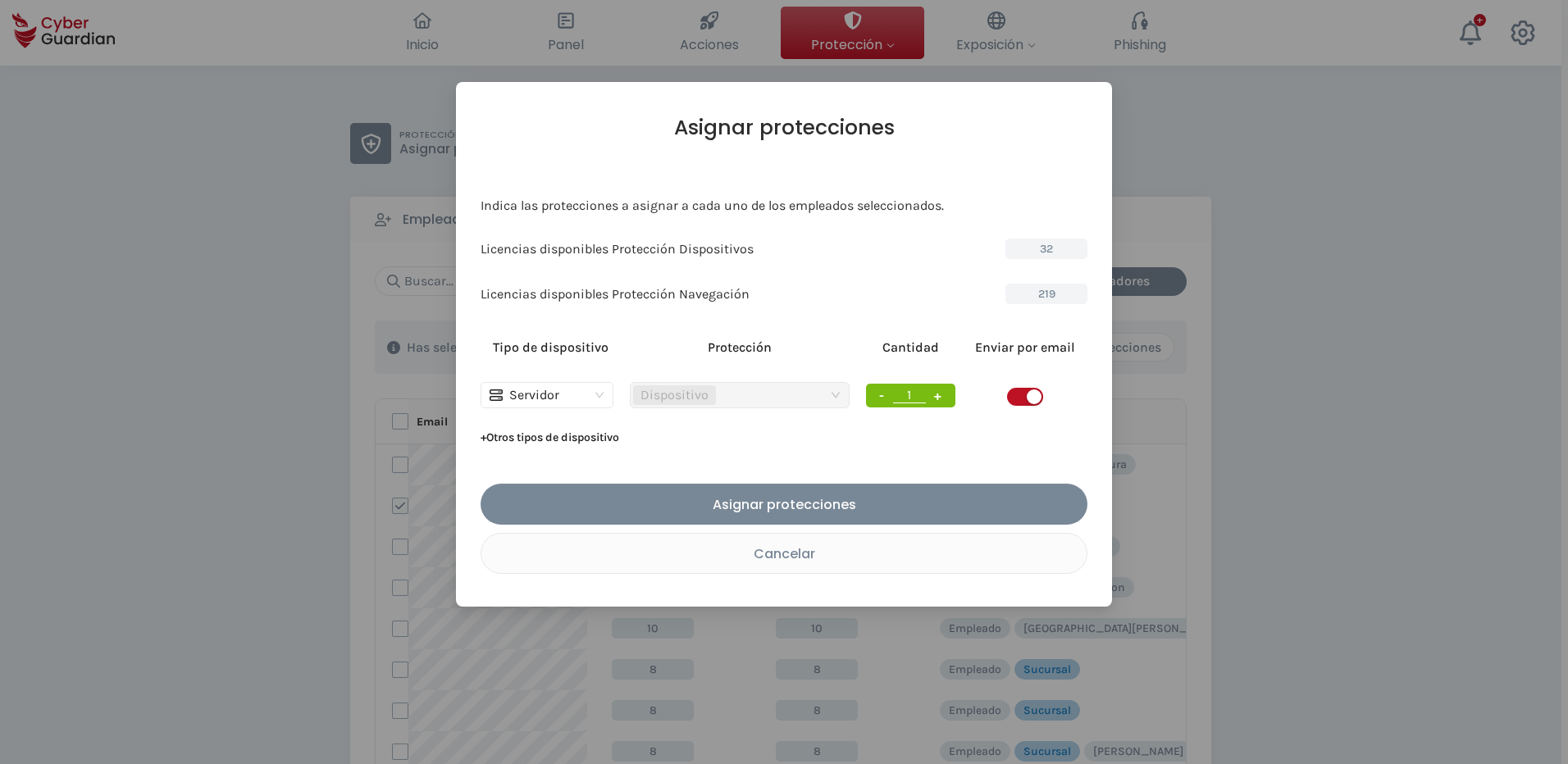
click at [1033, 398] on div "button" at bounding box center [1034, 396] width 15 height 15
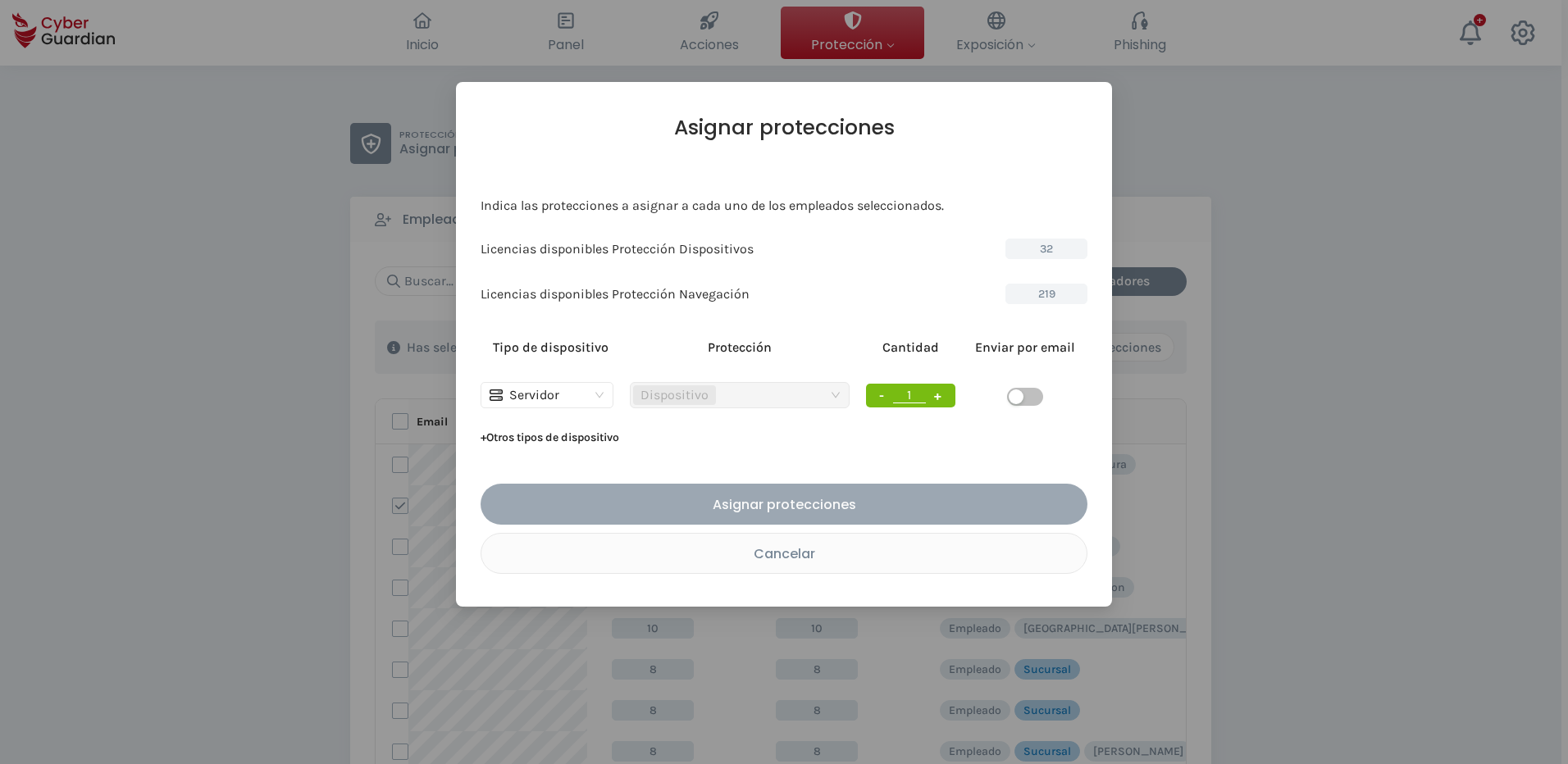
click at [644, 496] on div "Asignar protecciones" at bounding box center [784, 504] width 582 height 21
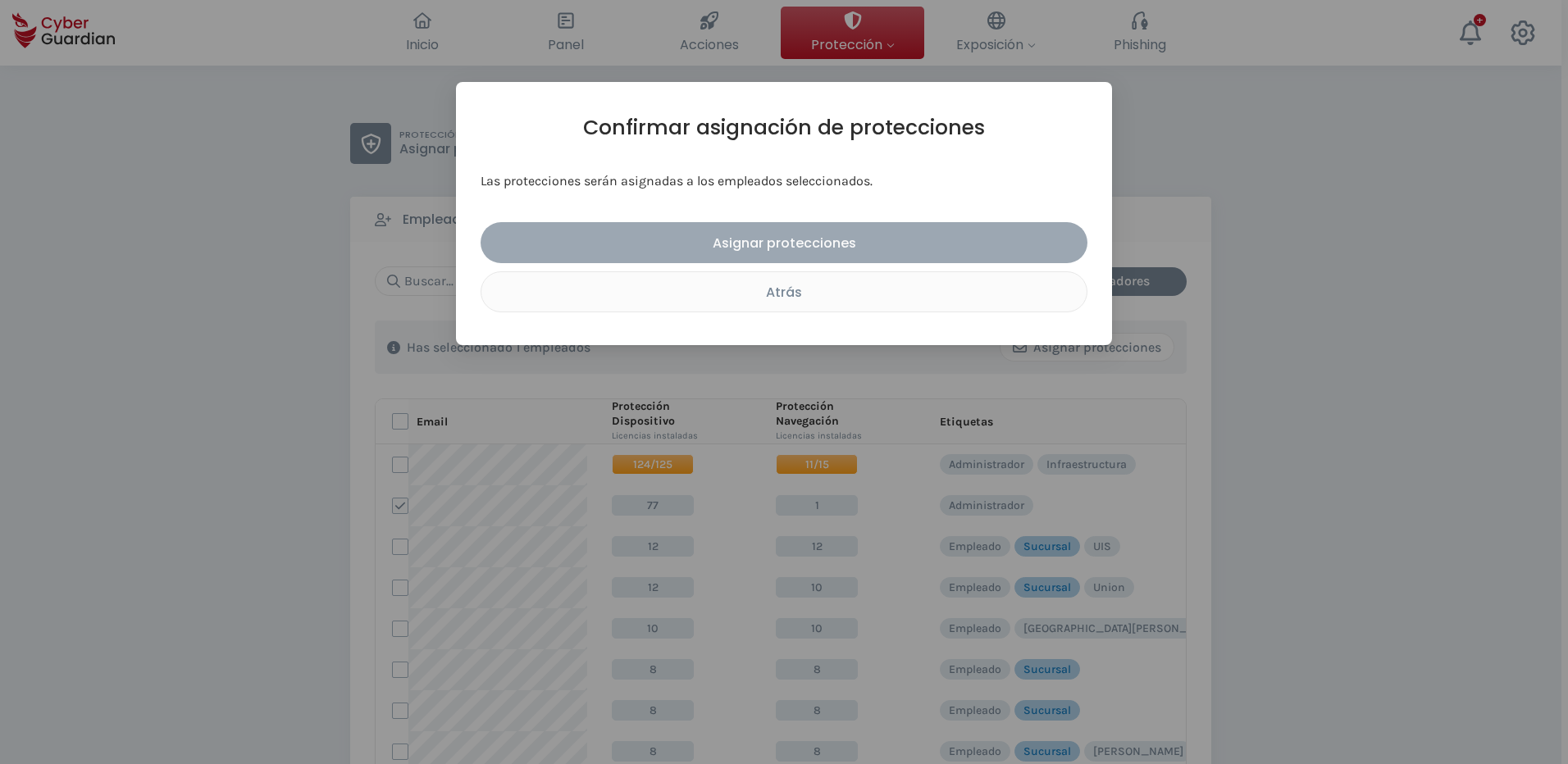
click at [684, 243] on div "Asignar protecciones" at bounding box center [784, 242] width 582 height 21
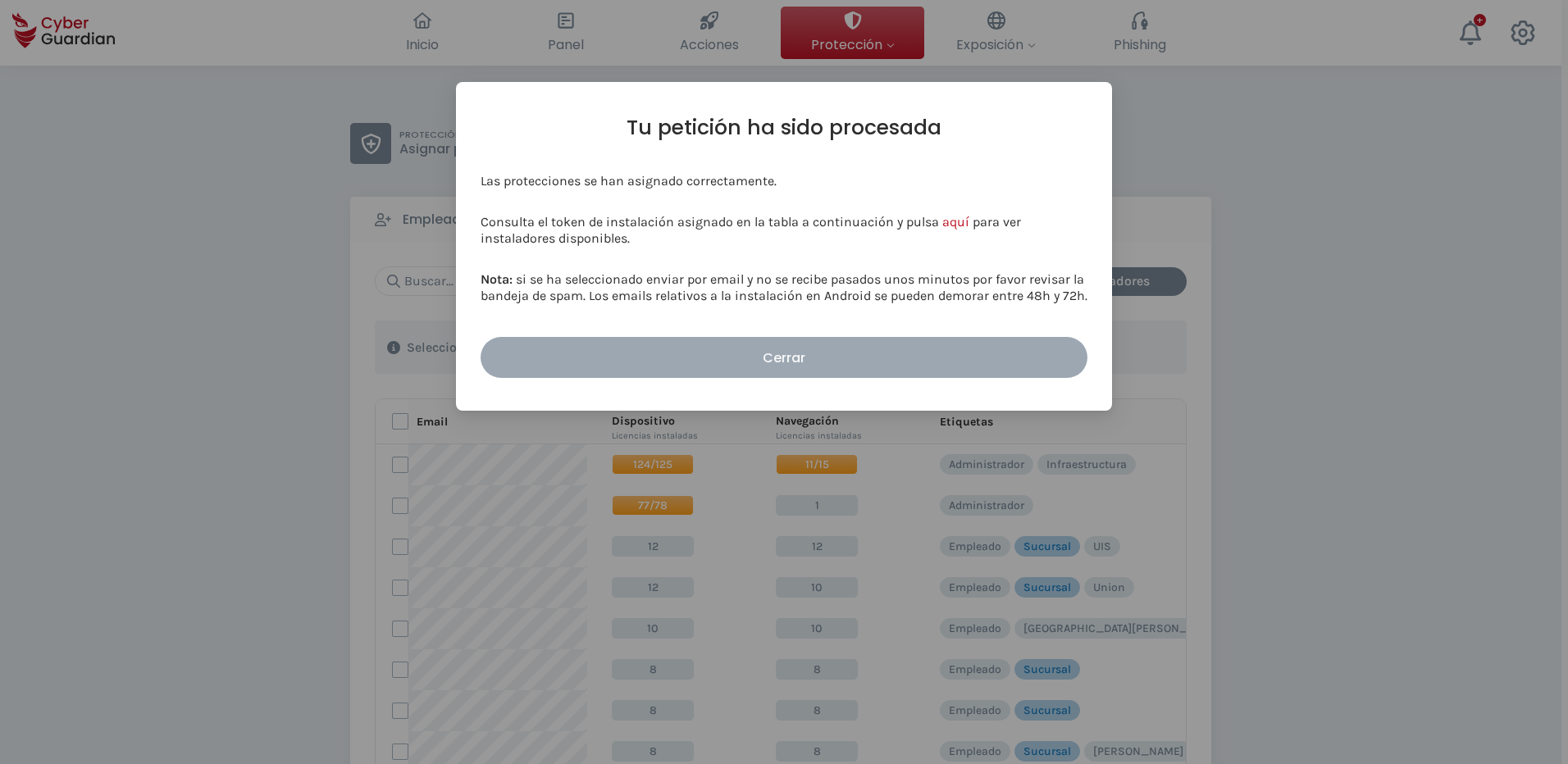
click at [723, 373] on button "Cerrar" at bounding box center [784, 358] width 607 height 41
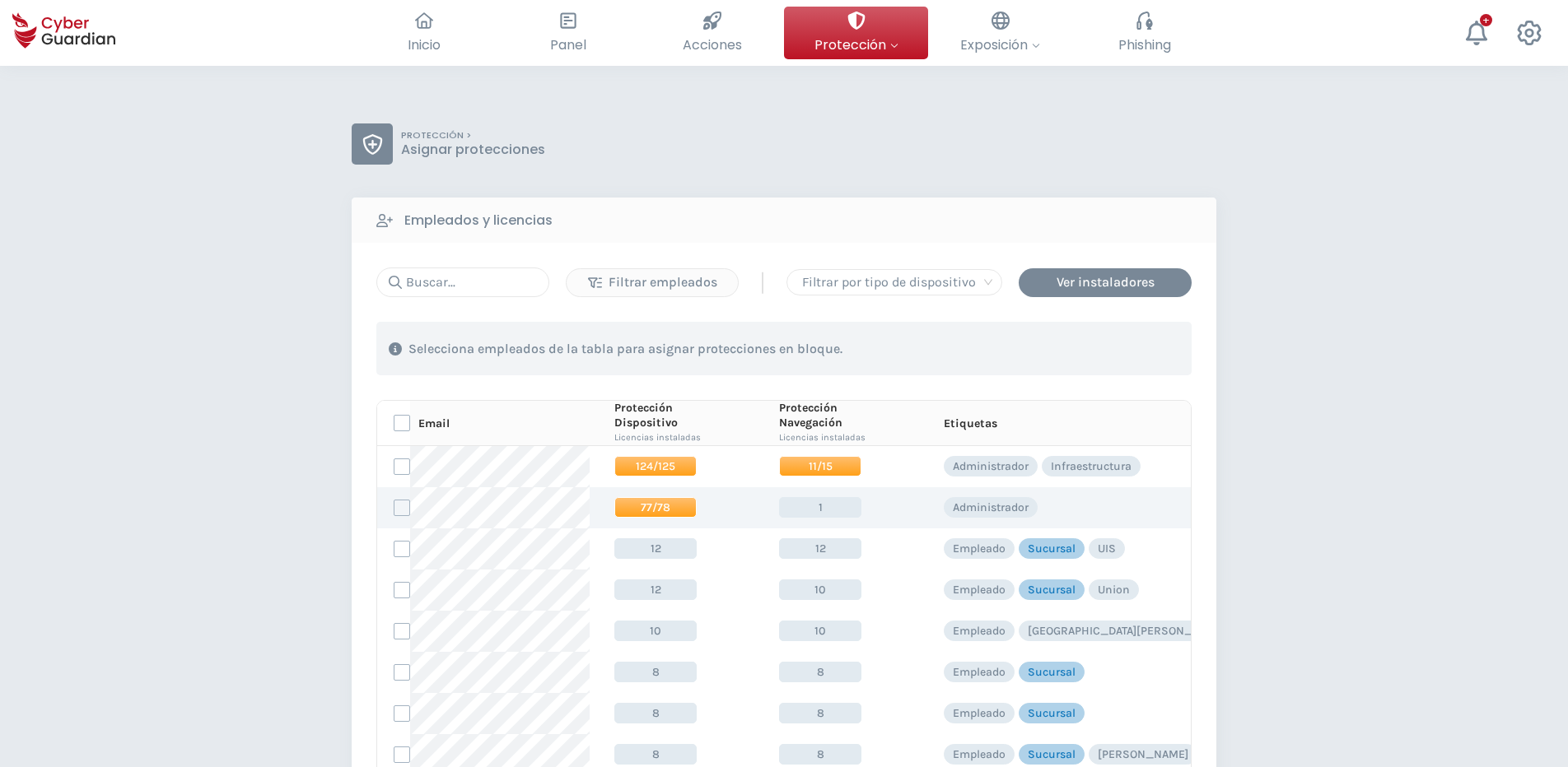
click at [658, 512] on span "77/78" at bounding box center [656, 507] width 83 height 21
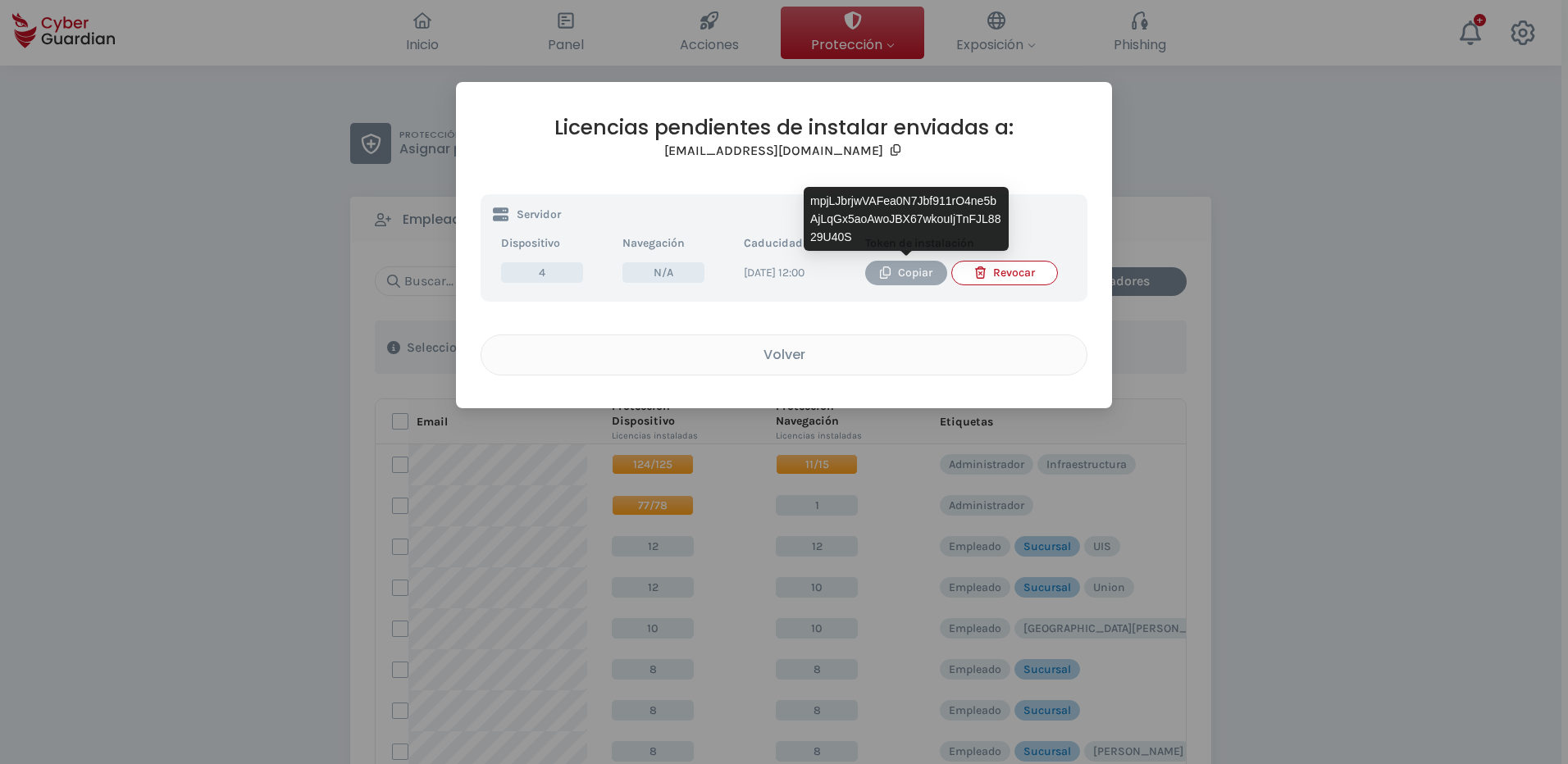
click at [907, 269] on div "Copiar" at bounding box center [906, 273] width 58 height 18
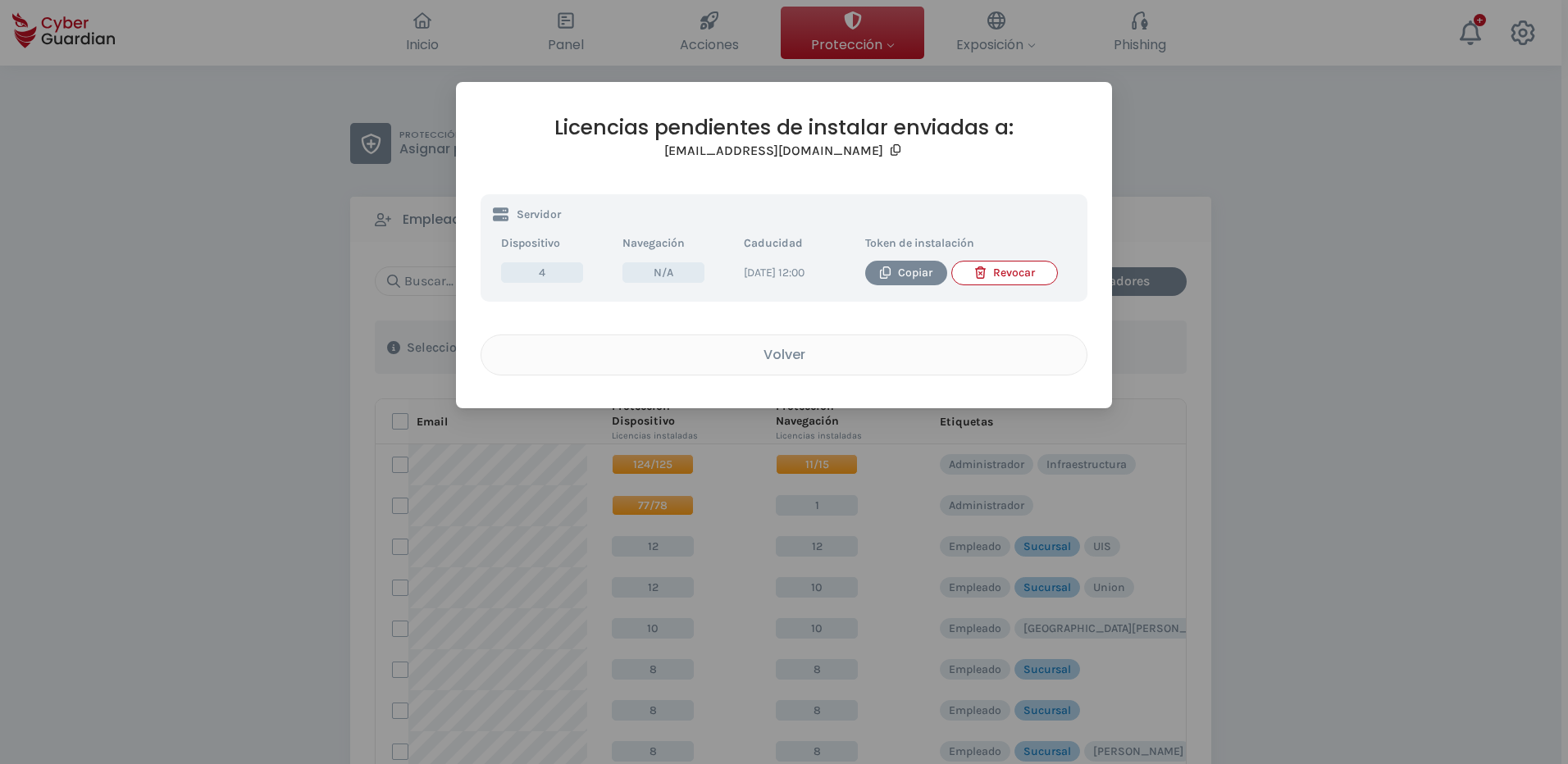
click at [120, 358] on div "Licencias pendientes de instalar enviadas a: [EMAIL_ADDRESS][DOMAIN_NAME] Servi…" at bounding box center [784, 382] width 1568 height 764
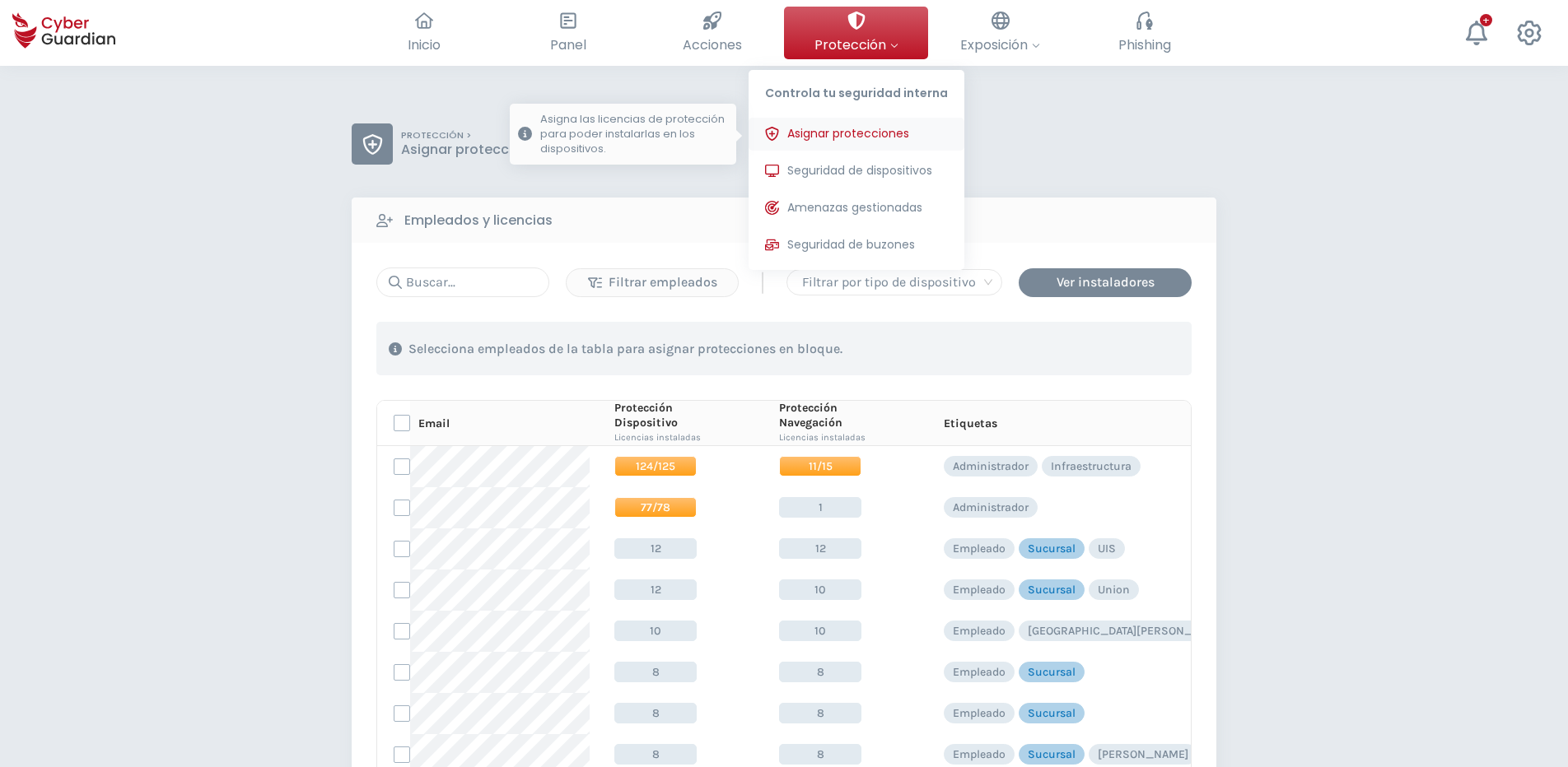
click at [837, 129] on span "Asignar protecciones" at bounding box center [848, 134] width 122 height 18
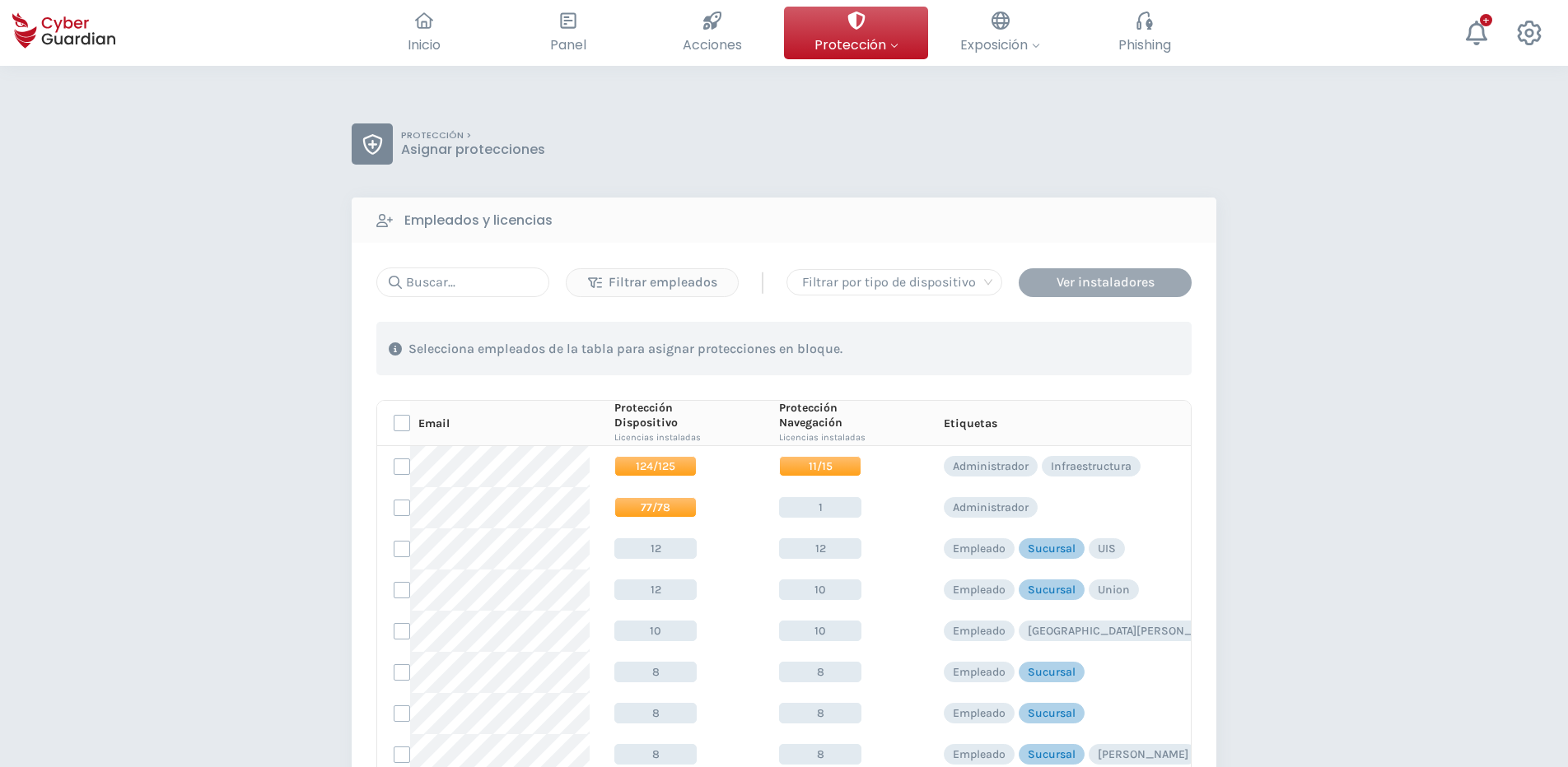
click at [1071, 280] on div "Ver instaladores" at bounding box center [1105, 283] width 149 height 20
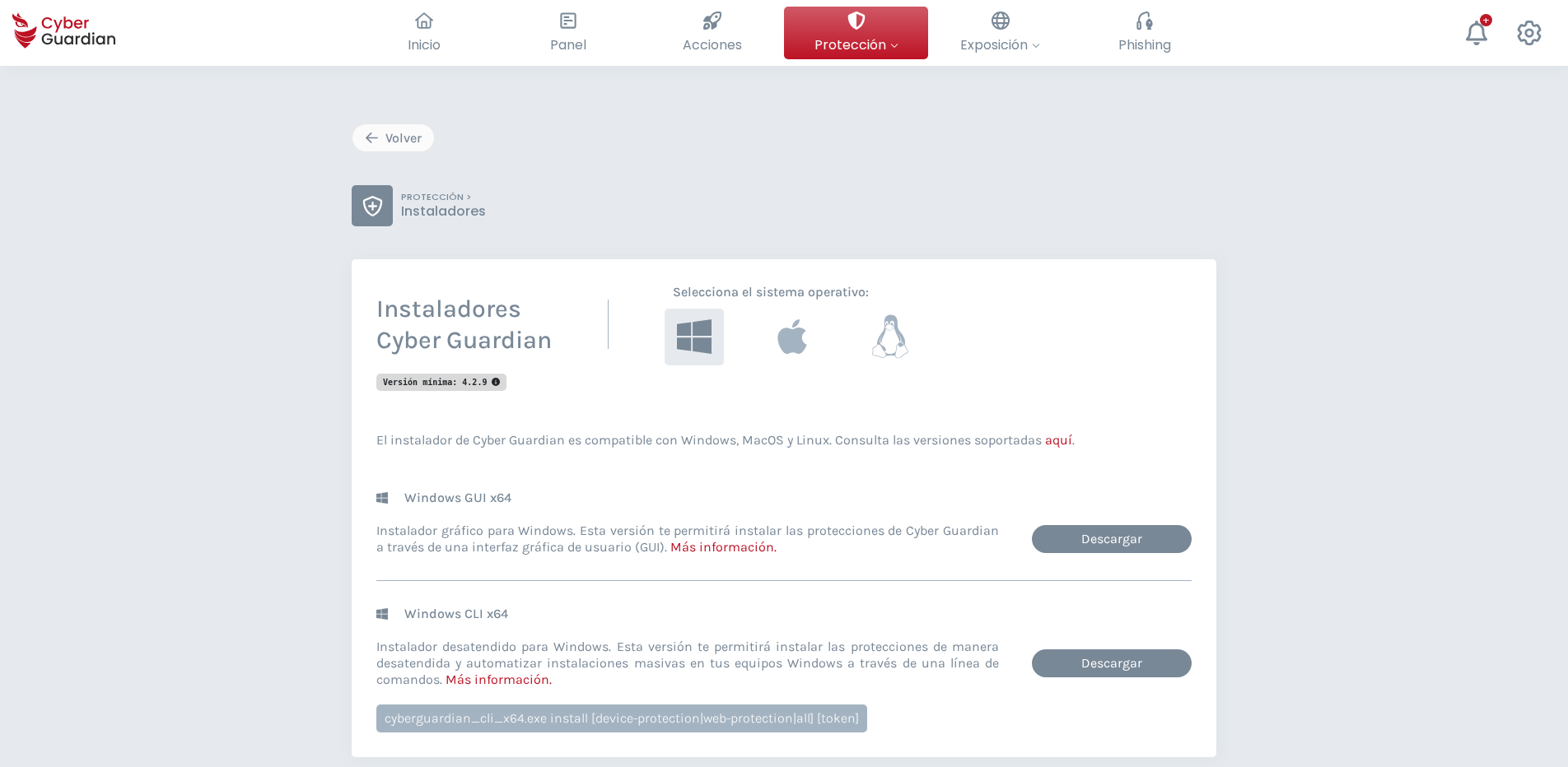
click at [903, 342] on icon at bounding box center [890, 337] width 36 height 43
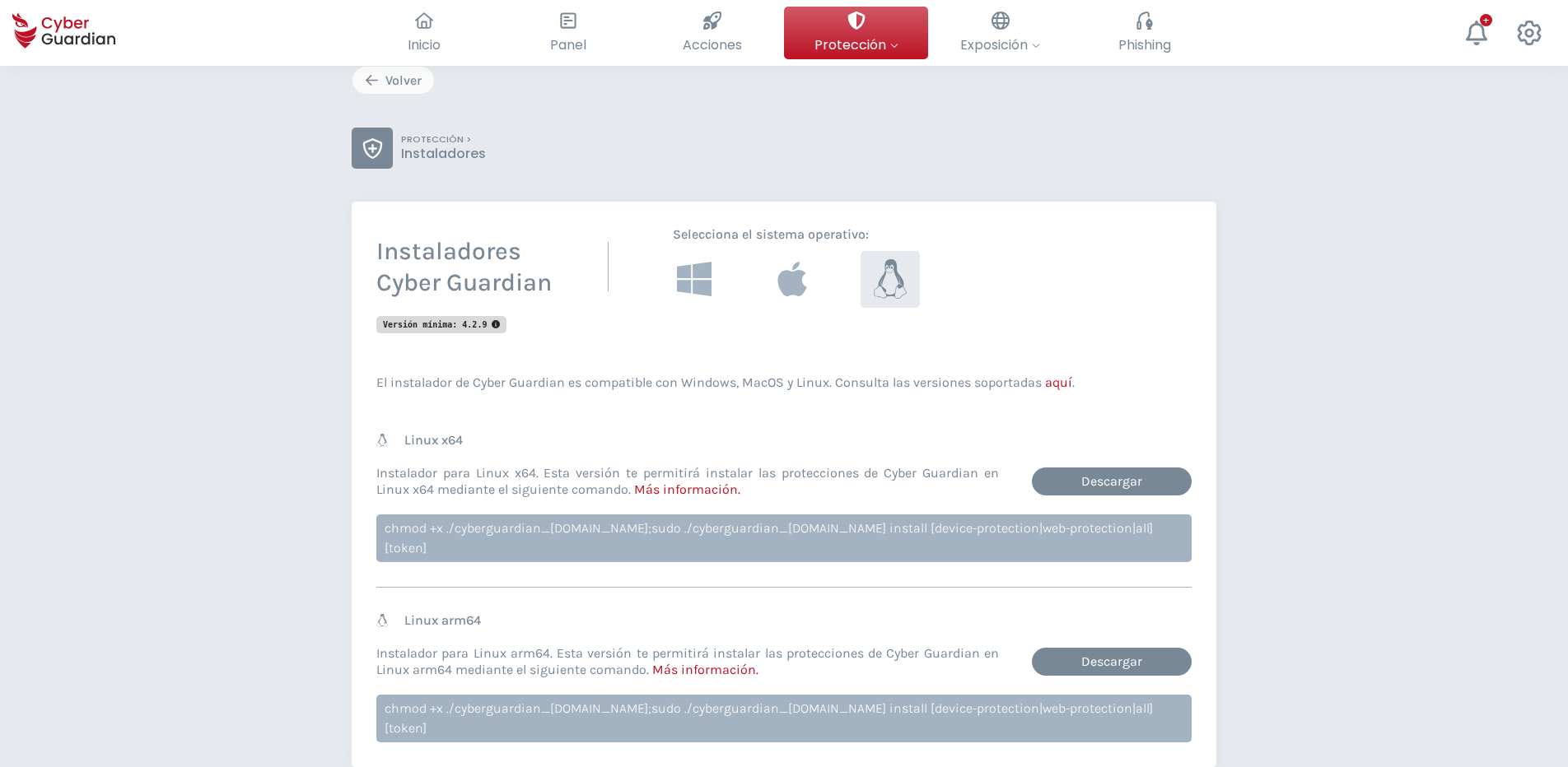
scroll to position [59, 0]
